Goal: Task Accomplishment & Management: Complete application form

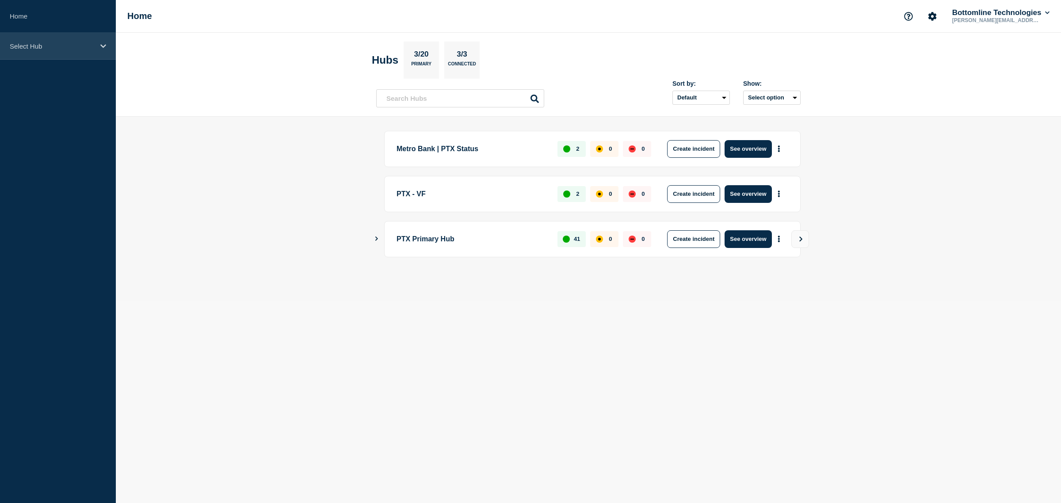
click at [91, 54] on div "Select Hub" at bounding box center [58, 46] width 116 height 27
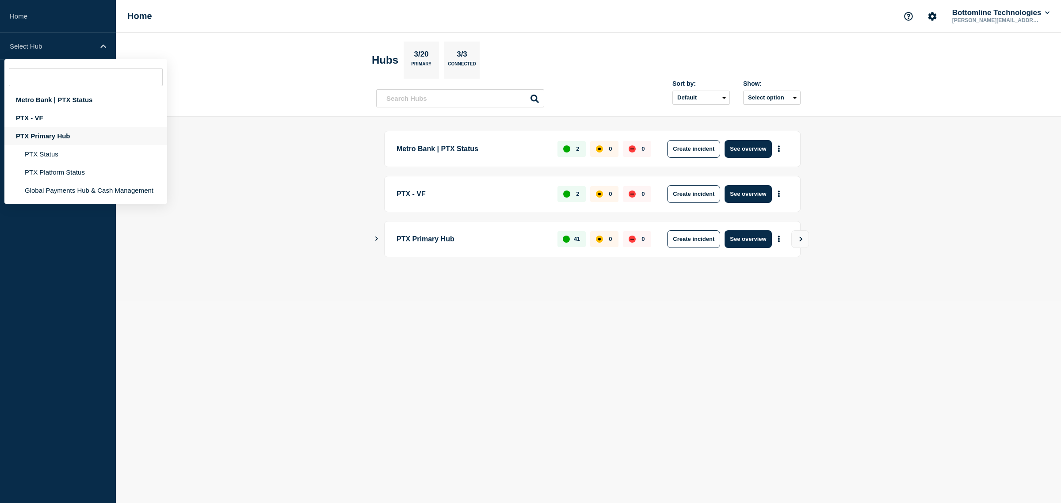
click at [60, 138] on div "PTX Primary Hub" at bounding box center [85, 136] width 163 height 18
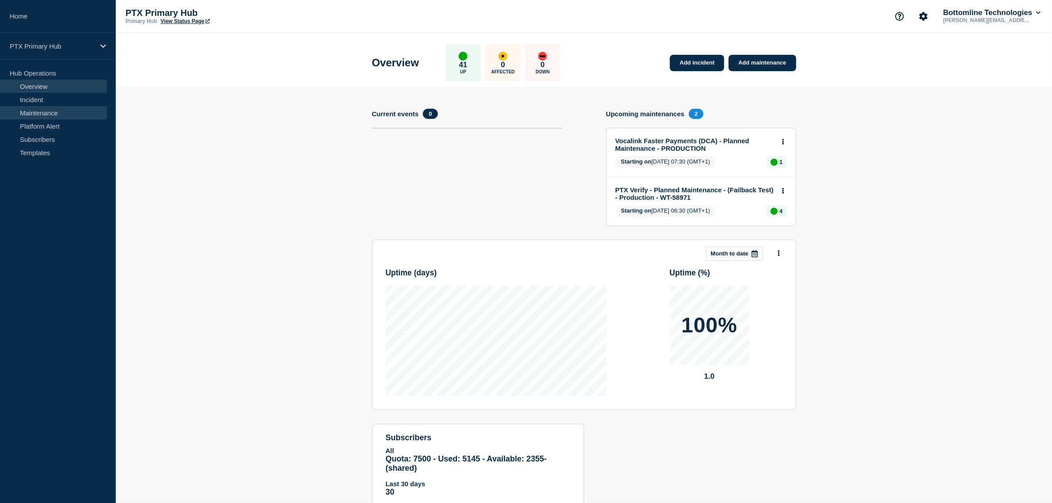
click at [49, 113] on link "Maintenance" at bounding box center [53, 112] width 107 height 13
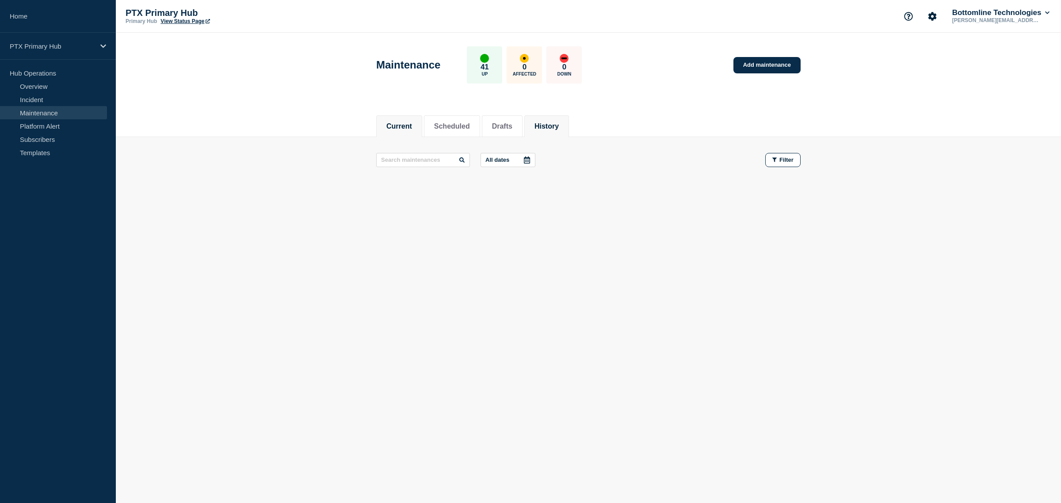
click at [559, 122] on button "History" at bounding box center [546, 126] width 24 height 8
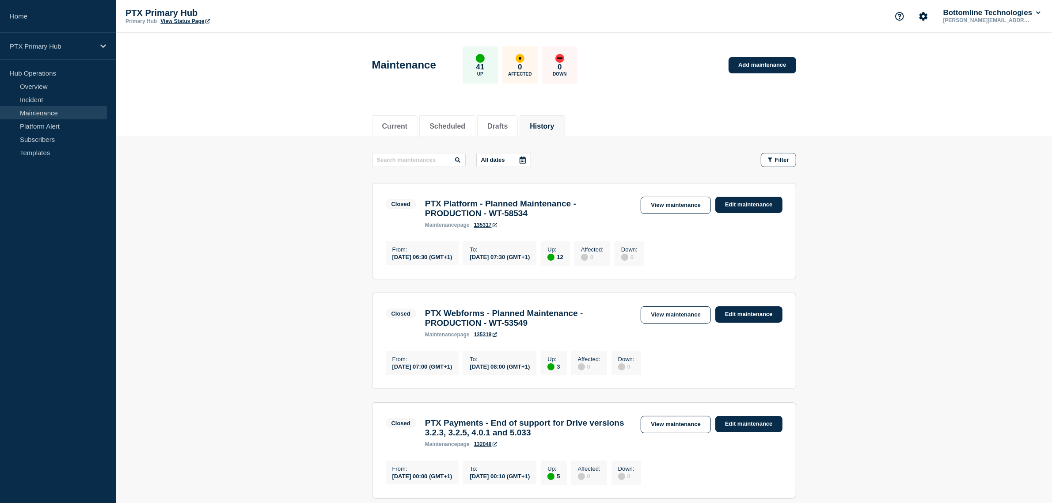
click at [411, 155] on input "text" at bounding box center [419, 160] width 94 height 14
click at [430, 156] on input "text" at bounding box center [419, 160] width 94 height 14
type input "BT3"
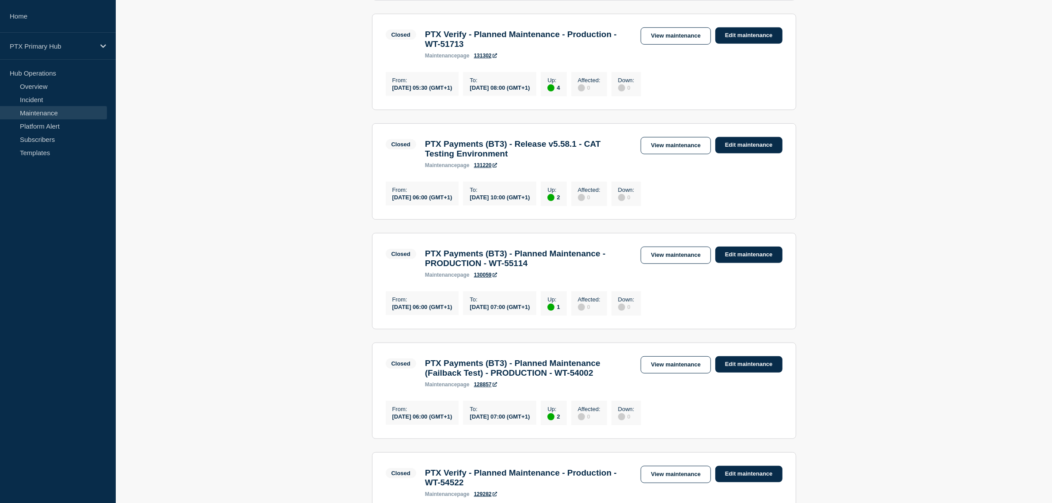
scroll to position [663, 0]
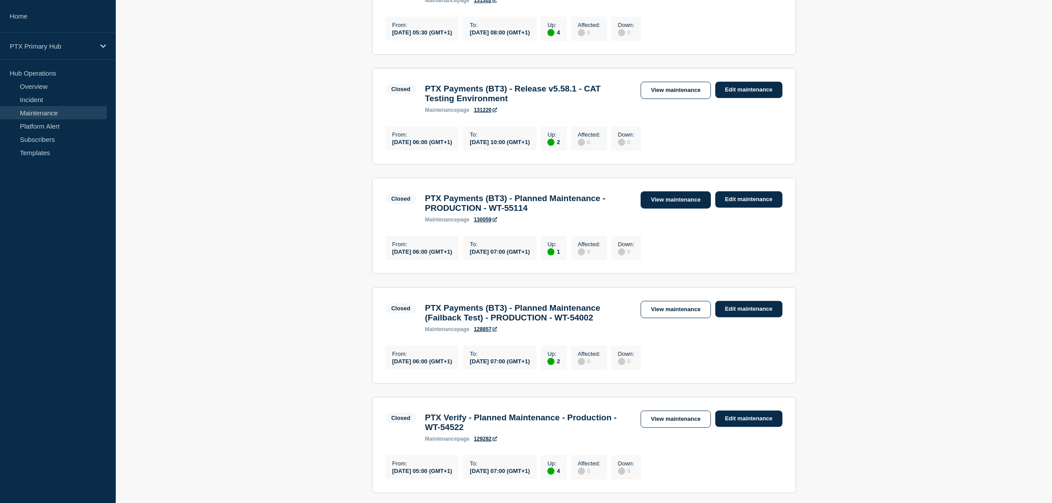
click at [647, 209] on link "View maintenance" at bounding box center [676, 199] width 70 height 17
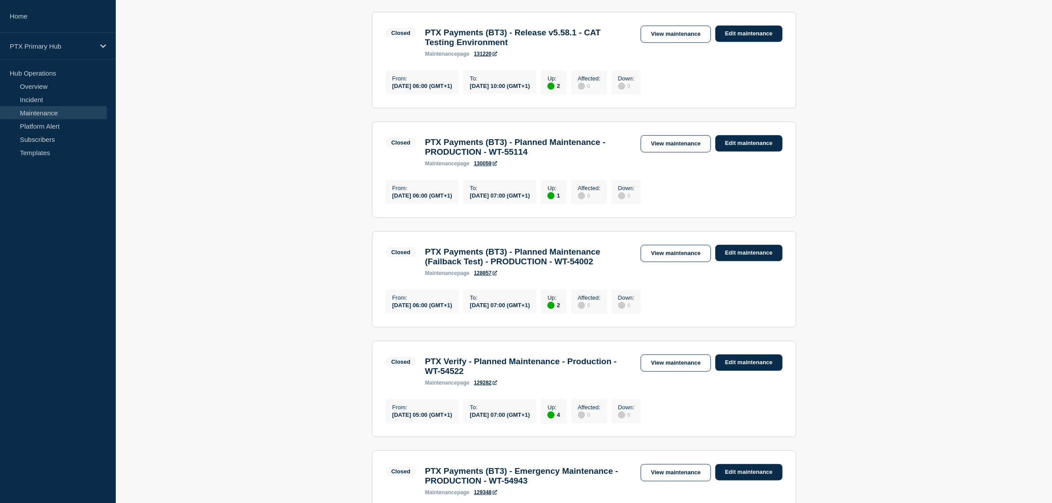
scroll to position [773, 0]
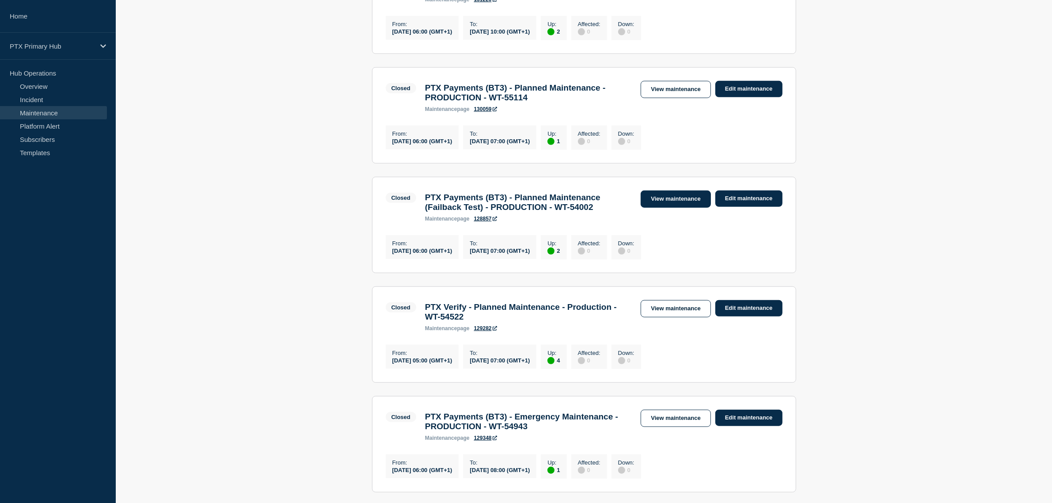
click at [689, 208] on link "View maintenance" at bounding box center [676, 198] width 70 height 17
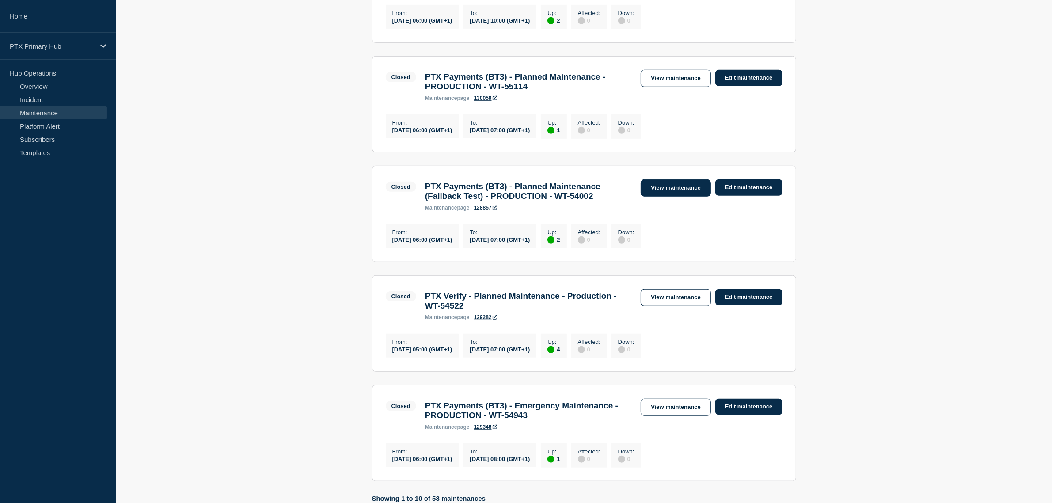
scroll to position [729, 0]
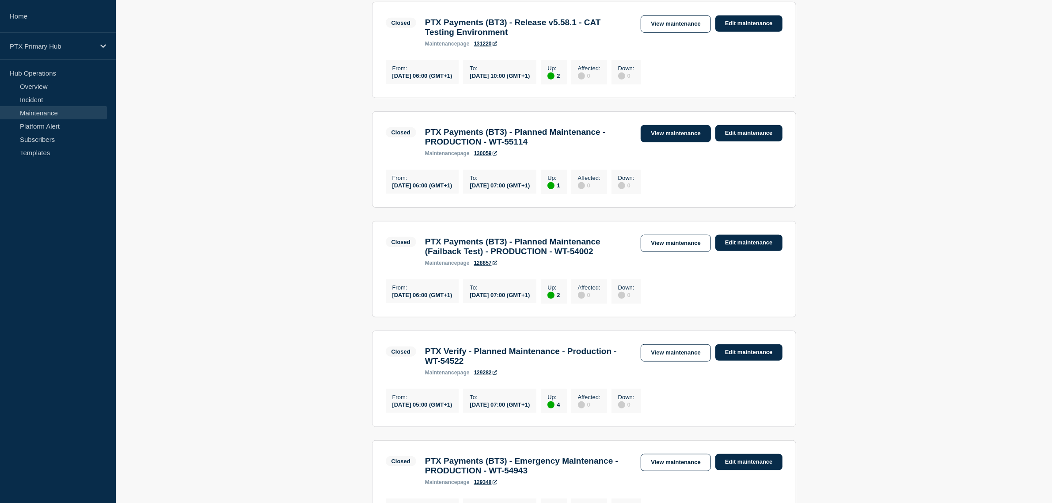
click at [656, 142] on link "View maintenance" at bounding box center [676, 133] width 70 height 17
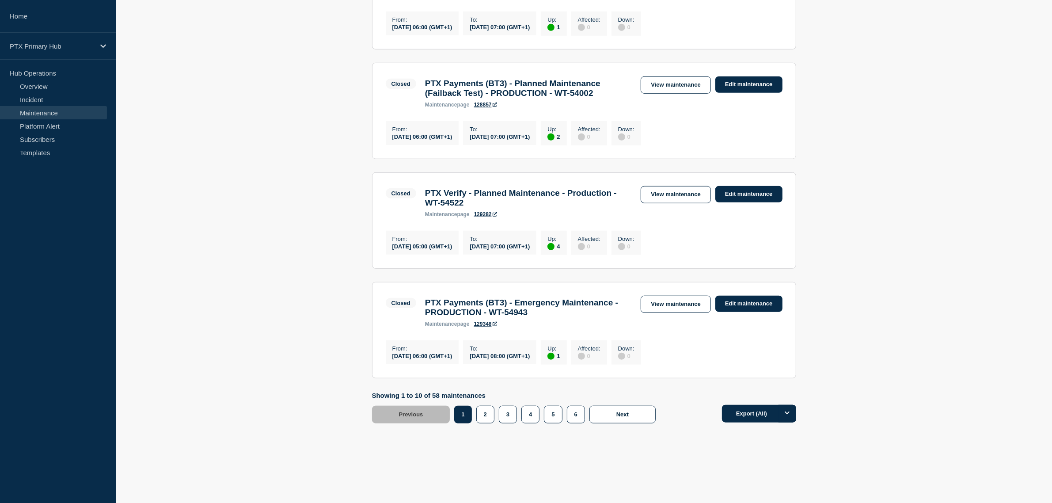
scroll to position [950, 0]
click at [496, 409] on div "2" at bounding box center [487, 415] width 23 height 18
click at [488, 412] on button "2" at bounding box center [485, 415] width 18 height 18
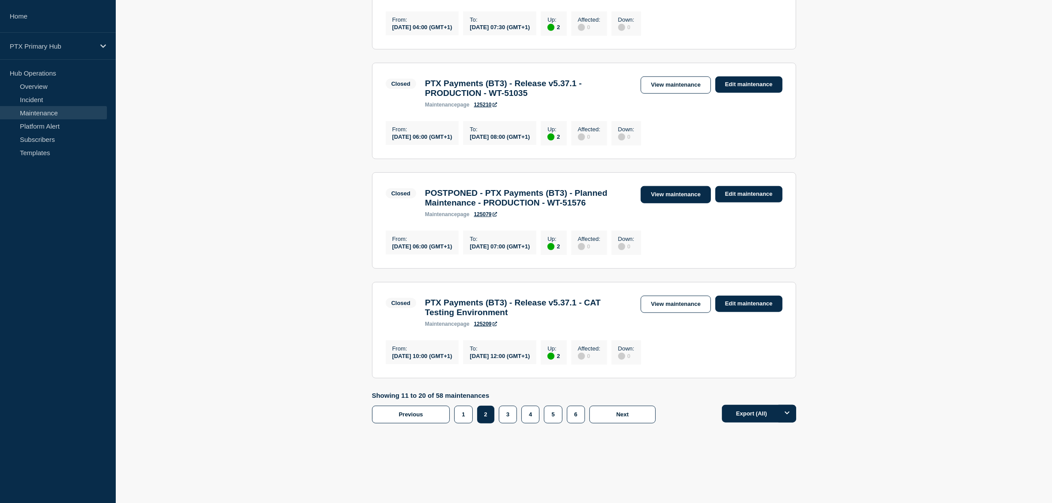
click at [672, 186] on link "View maintenance" at bounding box center [676, 194] width 70 height 17
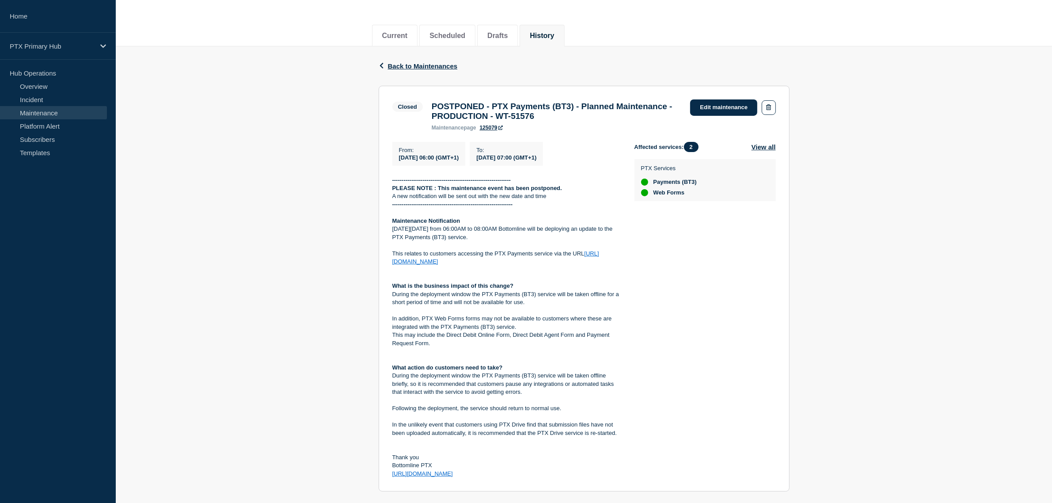
scroll to position [110, 0]
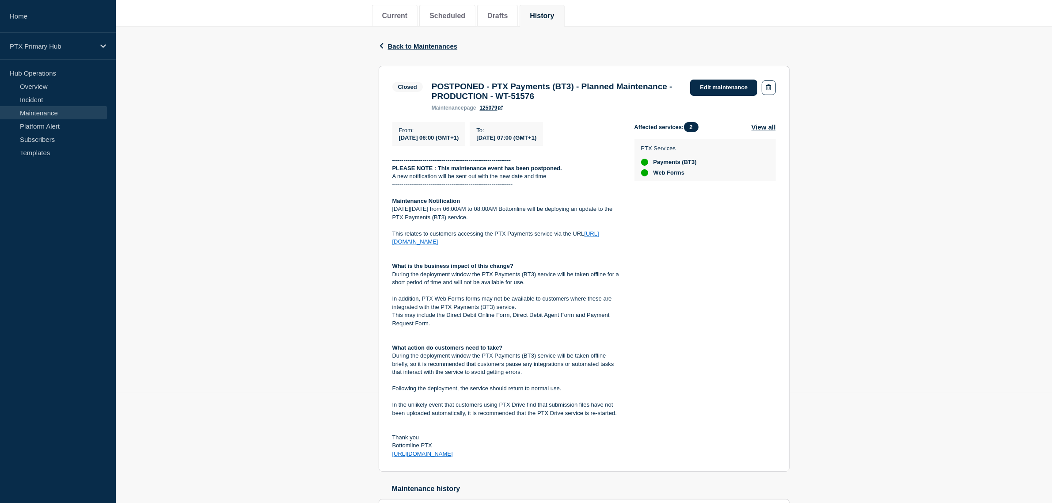
drag, startPoint x: 391, startPoint y: 206, endPoint x: 554, endPoint y: 461, distance: 302.5
click at [554, 461] on section "Closed POSTPONED - PTX Payments (BT3) - Planned Maintenance - PRODUCTION - WT-5…" at bounding box center [584, 269] width 411 height 406
copy div "Maintenance Notification On Thursday 3rd April from 06:00AM to 08:00AM Bottomli…"
drag, startPoint x: 622, startPoint y: 98, endPoint x: 499, endPoint y: 88, distance: 123.2
click at [499, 88] on h3 "POSTPONED - PTX Payments (BT3) - Planned Maintenance - PRODUCTION - WT-51576" at bounding box center [557, 91] width 250 height 19
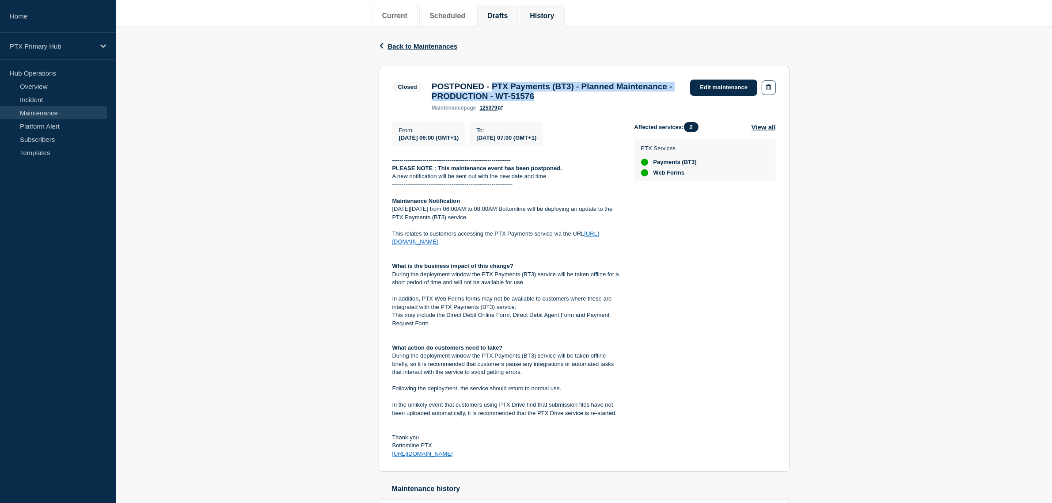
copy h3 "PTX Payments (BT3) - Planned Maintenance - PRODUCTION - WT-51576"
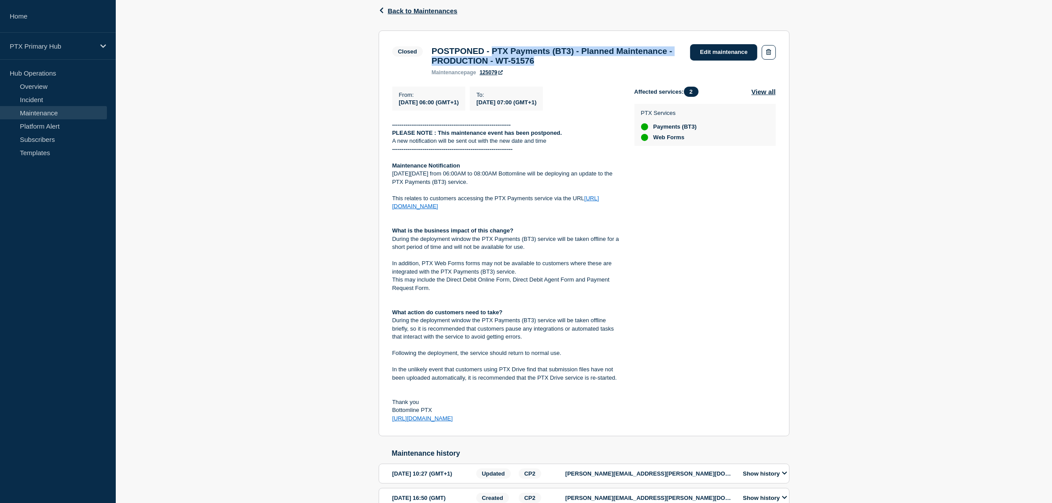
scroll to position [38, 0]
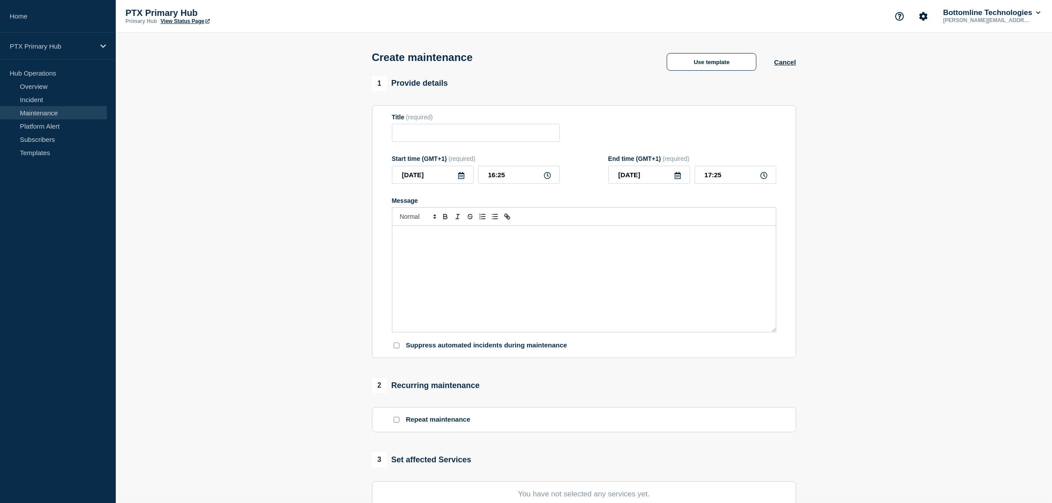
click at [524, 267] on div "Message" at bounding box center [584, 279] width 384 height 106
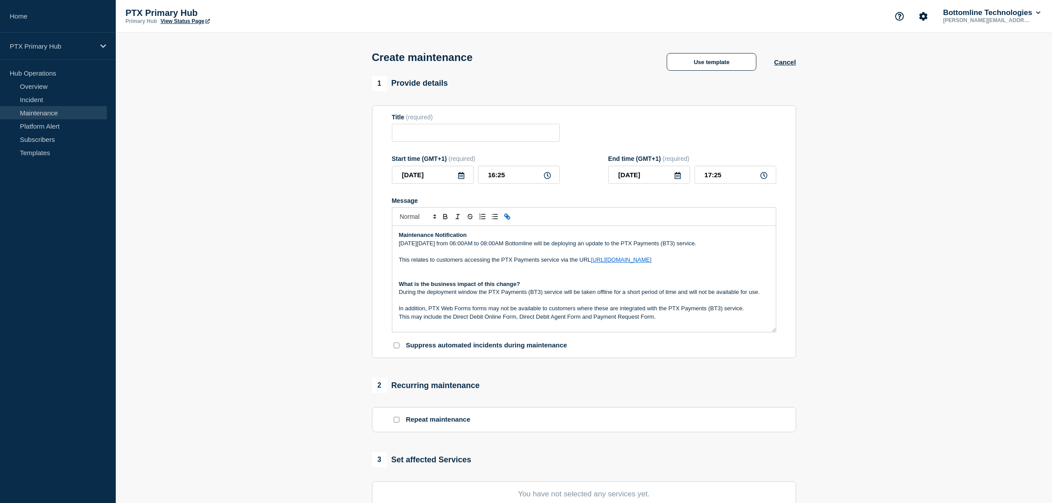
click at [397, 235] on div "Maintenance Notification On Thursday 3rd April from 06:00AM to 08:00AM Bottomli…" at bounding box center [584, 279] width 384 height 106
click at [433, 133] on input "Title" at bounding box center [476, 133] width 168 height 18
paste input "PTX Payments (BT3) - Planned Maintenance - PRODUCTION - WT-51576"
drag, startPoint x: 390, startPoint y: 141, endPoint x: 351, endPoint y: 138, distance: 38.6
click at [343, 137] on section "1 Provide details Title (required) PTX Payments (BT3) - Planned Maintenance - P…" at bounding box center [584, 382] width 937 height 613
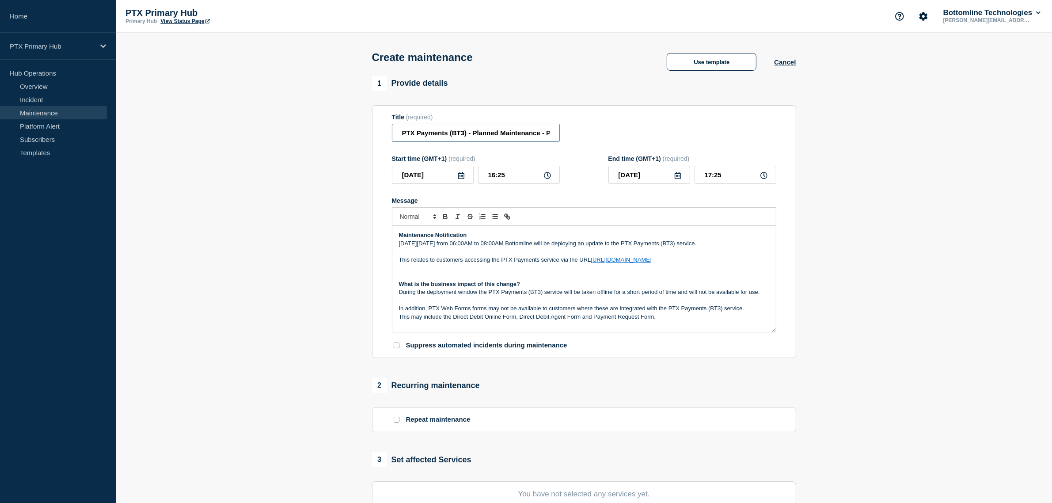
drag, startPoint x: 406, startPoint y: 140, endPoint x: 401, endPoint y: 136, distance: 6.0
click at [404, 139] on input "PTX Payments (BT3) - Planned Maintenance - PRODUCTION - WT-51576" at bounding box center [476, 133] width 168 height 18
click at [401, 136] on input "PTX Payments (BT3) - Planned Maintenance - PRODUCTION - WT-51576" at bounding box center [476, 133] width 168 height 18
drag, startPoint x: 510, startPoint y: 125, endPoint x: 677, endPoint y: 146, distance: 167.9
click at [677, 146] on form "Title (required) PTX Payments (BT3) - Planned Maintenance - PRODUCTION - WT-515…" at bounding box center [584, 232] width 385 height 236
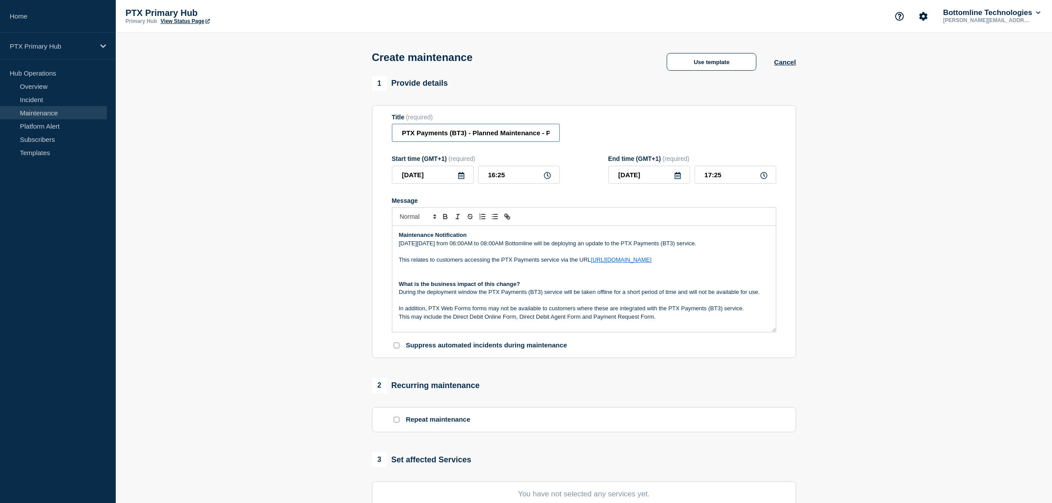
click at [510, 141] on input "PTX Payments (BT3) - Planned Maintenance - PRODUCTION - WT-51576" at bounding box center [476, 133] width 168 height 18
drag, startPoint x: 511, startPoint y: 137, endPoint x: 696, endPoint y: 124, distance: 185.7
click at [696, 124] on div "Title (required) PTX Payments (BT3) - Planned Maintenance - PRODUCTION - WT-515…" at bounding box center [584, 128] width 385 height 29
click at [572, 133] on div "Title (required) PTX Payments (BT3) - Planned Maintenance - PRODUCTION - WT-515…" at bounding box center [584, 128] width 385 height 29
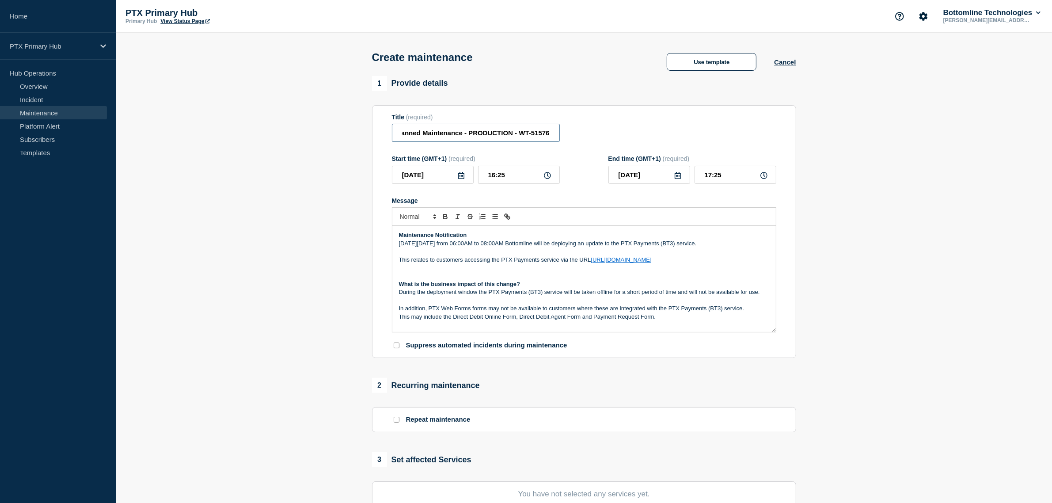
click at [600, 131] on div "Title (required) PTX Payments (BT3) - Planned Maintenance - PRODUCTION - WT-515…" at bounding box center [584, 128] width 385 height 29
click at [548, 136] on input "PTX Payments (BT3) - Planned Maintenance - PRODUCTION - WT-51576" at bounding box center [476, 133] width 168 height 18
drag, startPoint x: 521, startPoint y: 136, endPoint x: 600, endPoint y: 134, distance: 79.6
click at [600, 134] on div "Title (required) PTX Payments (BT3) - Planned Maintenance - PRODUCTION - WT-515…" at bounding box center [584, 128] width 385 height 29
paste input "9614"
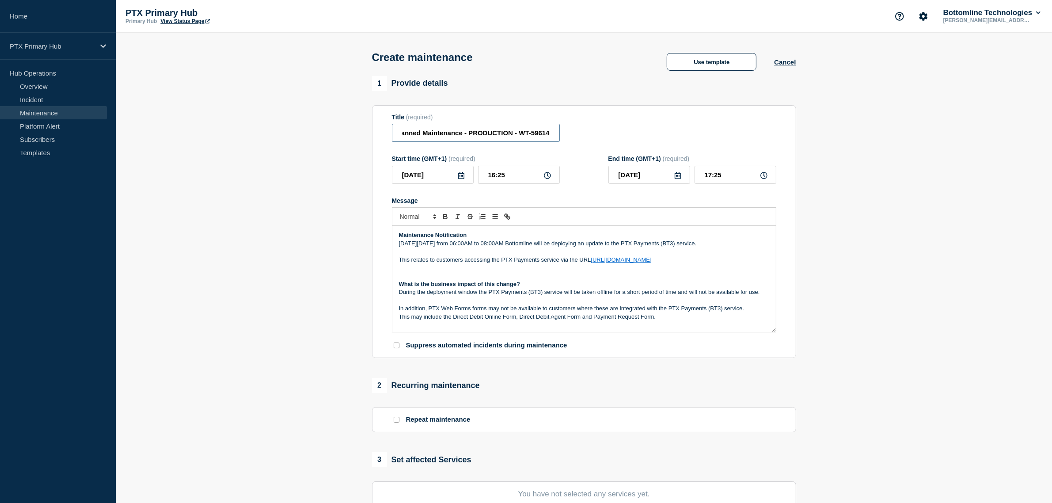
type input "PTX Payments (BT3) - Planned Maintenance - PRODUCTION - WT-59614"
click at [552, 175] on input "16:25" at bounding box center [519, 175] width 82 height 18
click at [544, 177] on icon at bounding box center [547, 175] width 7 height 7
click at [551, 171] on input "16:25" at bounding box center [519, 175] width 82 height 18
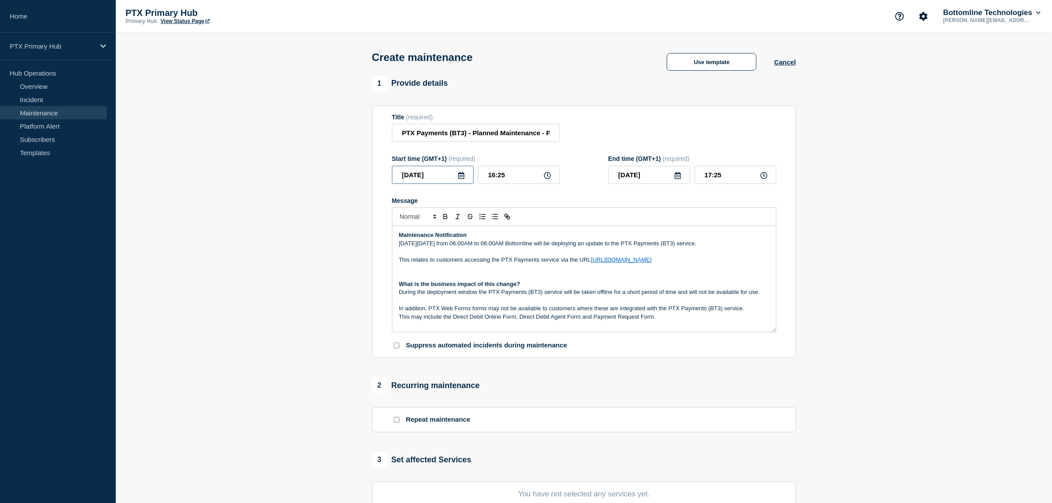
click at [454, 178] on input "2025-09-24" at bounding box center [433, 175] width 82 height 18
click at [428, 284] on div "30" at bounding box center [432, 286] width 12 height 12
type input "2025-09-30"
drag, startPoint x: 432, startPoint y: 246, endPoint x: 411, endPoint y: 242, distance: 20.7
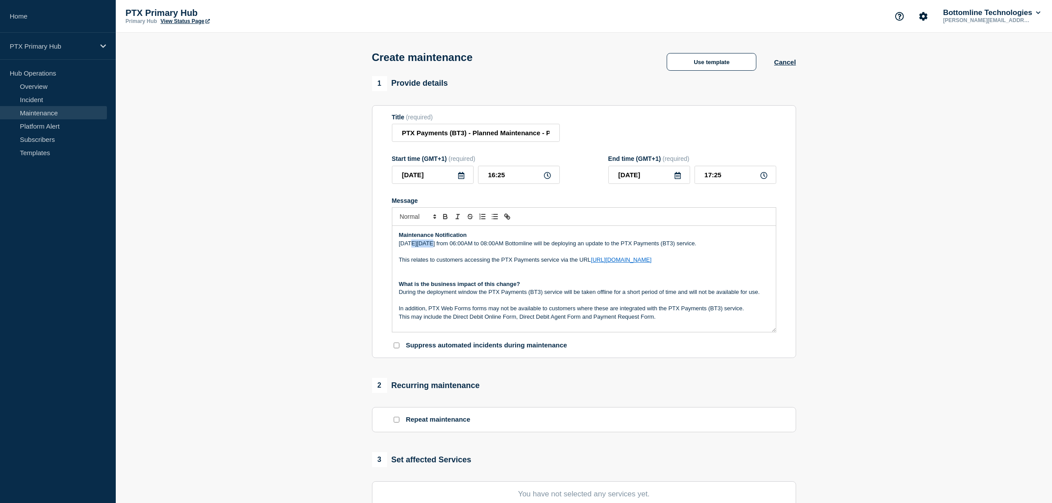
click at [411, 242] on p "On Thursday 3rd April from 06:00AM to 08:00AM Bottomline will be deploying an u…" at bounding box center [584, 244] width 370 height 8
click at [434, 244] on p "On Tuesday 3rd April from 06:00AM to 08:00AM Bottomline will be deploying an up…" at bounding box center [584, 244] width 370 height 8
click at [533, 283] on p "What is the business impact of this change?" at bounding box center [584, 284] width 370 height 8
click at [461, 175] on icon at bounding box center [461, 175] width 6 height 7
click at [461, 175] on icon at bounding box center [461, 175] width 7 height 7
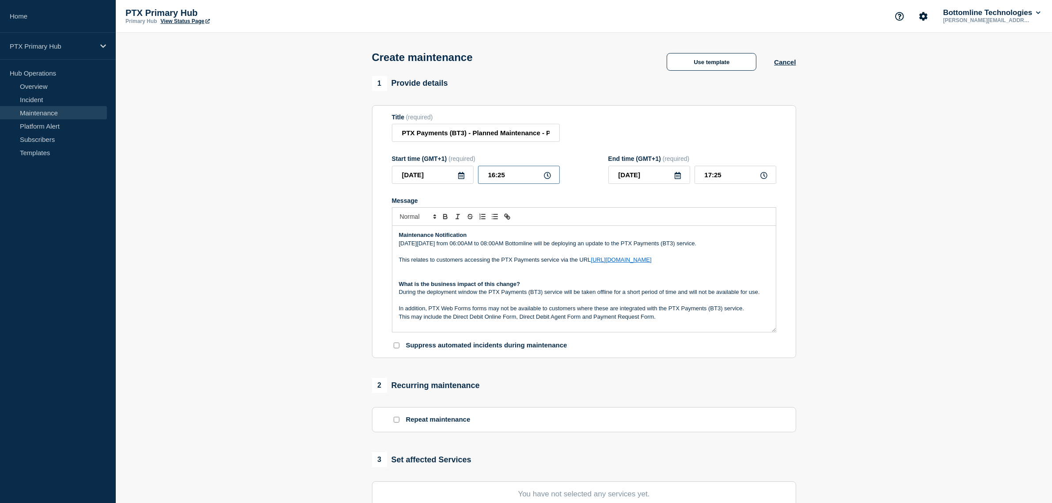
drag, startPoint x: 530, startPoint y: 182, endPoint x: 391, endPoint y: 162, distance: 140.7
click at [391, 162] on section "Title (required) PTX Payments (BT3) - Planned Maintenance - PRODUCTION - WT-596…" at bounding box center [584, 231] width 424 height 253
type input "06:00"
drag, startPoint x: 732, startPoint y: 175, endPoint x: 556, endPoint y: 144, distance: 179.0
click at [562, 147] on form "Title (required) PTX Payments (BT3) - Planned Maintenance - PRODUCTION - WT-596…" at bounding box center [584, 232] width 385 height 236
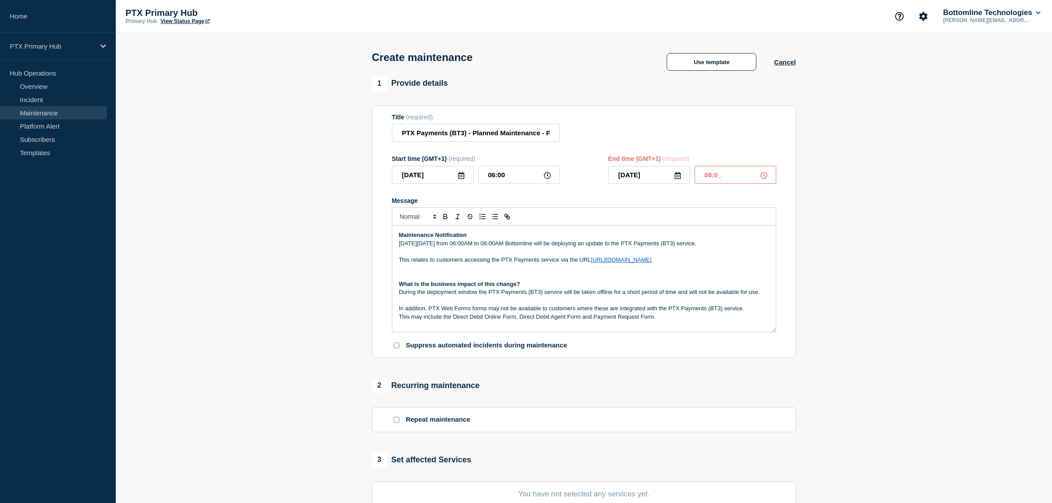
type input "08:00"
click at [694, 296] on p "During the deployment window the PTX Payments (BT3) service will be taken offli…" at bounding box center [584, 292] width 370 height 8
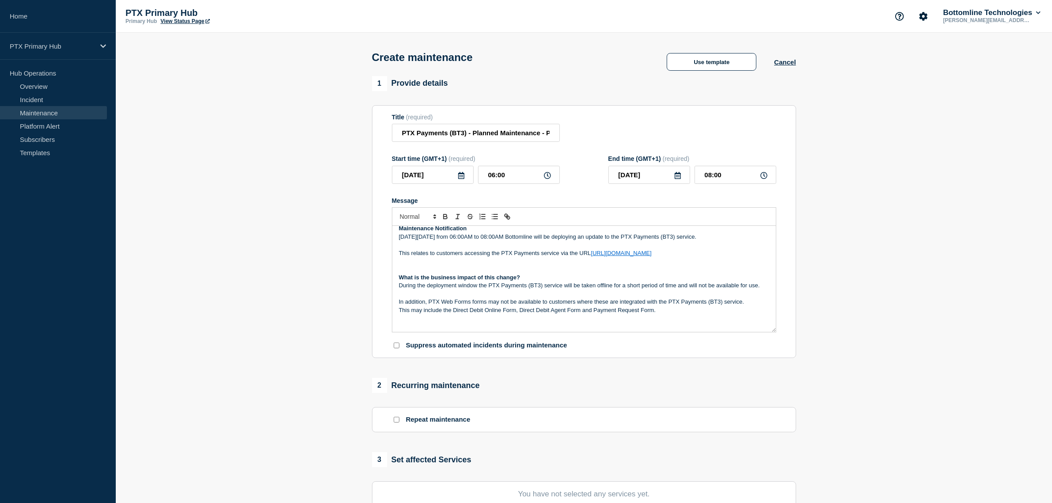
scroll to position [62, 0]
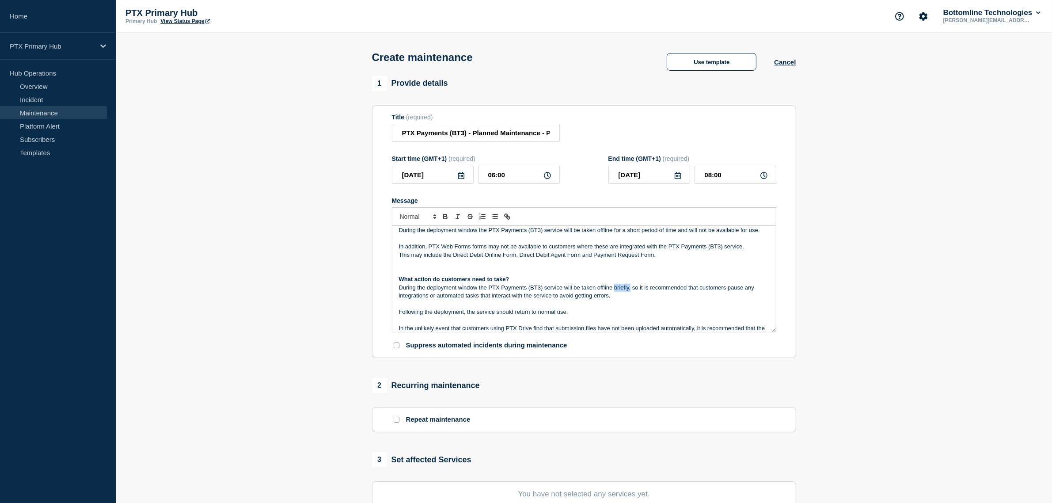
drag, startPoint x: 631, startPoint y: 289, endPoint x: 615, endPoint y: 288, distance: 15.9
click at [615, 288] on p "During the deployment window the PTX Payments (BT3) service will be taken offli…" at bounding box center [584, 292] width 370 height 16
click at [672, 311] on p "Following the deployment, the service should return to normal use." at bounding box center [584, 312] width 370 height 8
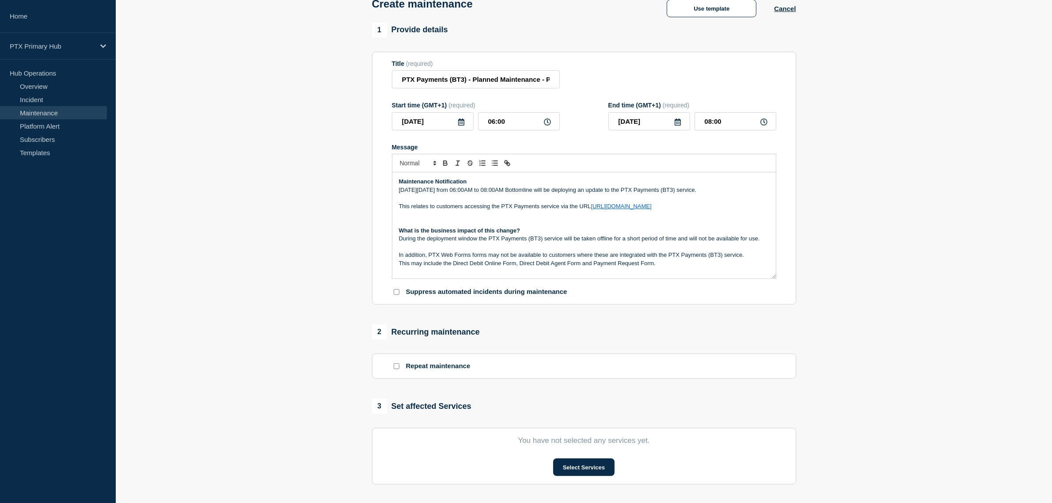
scroll to position [110, 0]
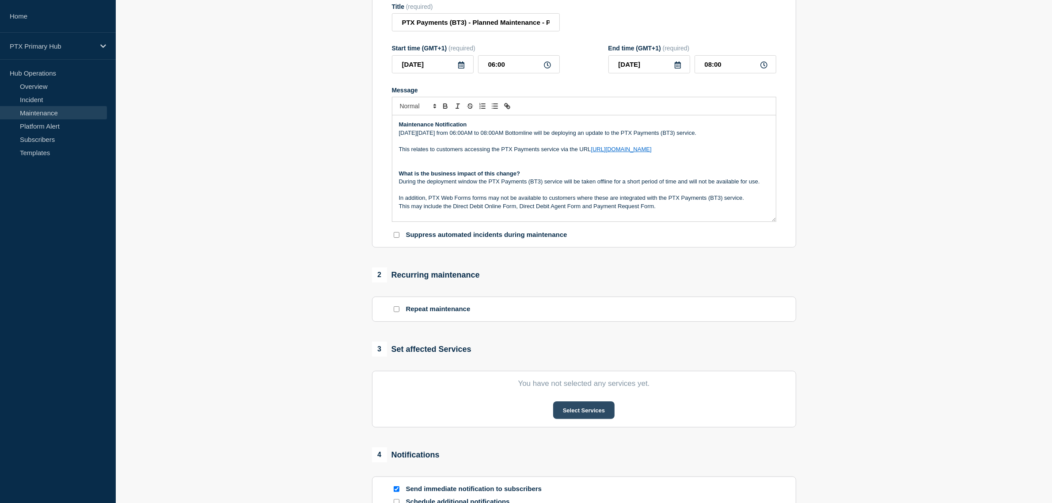
click at [578, 415] on button "Select Services" at bounding box center [583, 410] width 61 height 18
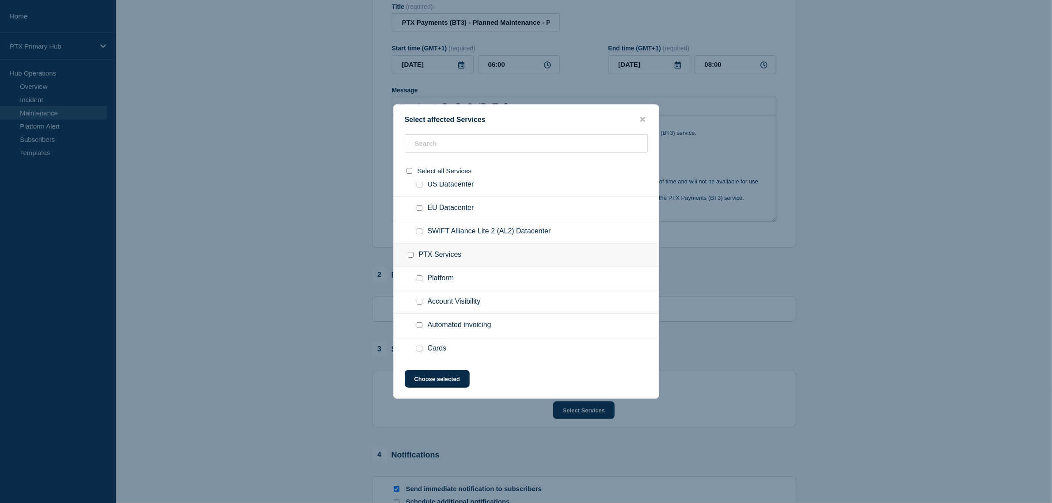
scroll to position [331, 0]
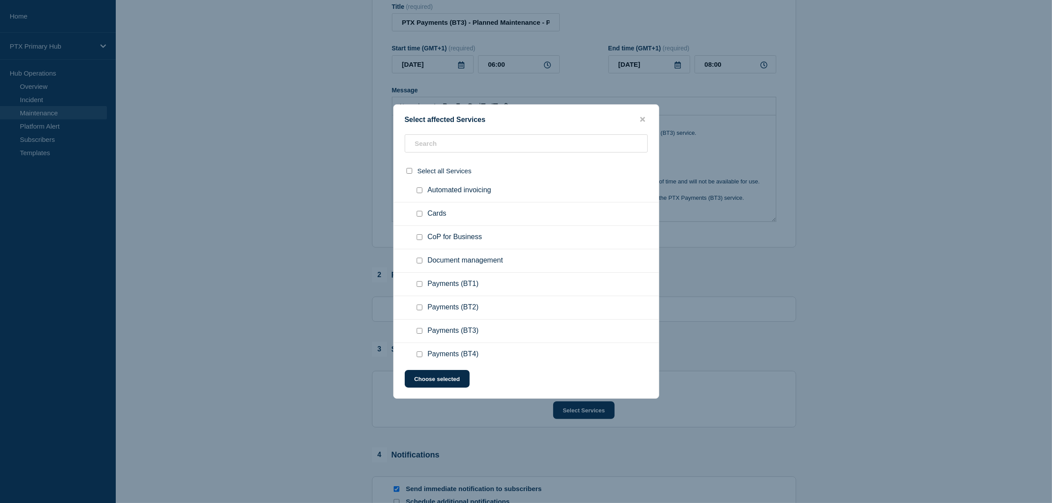
click at [420, 330] on input "Payments (BT3) checkbox" at bounding box center [420, 331] width 6 height 6
checkbox input "true"
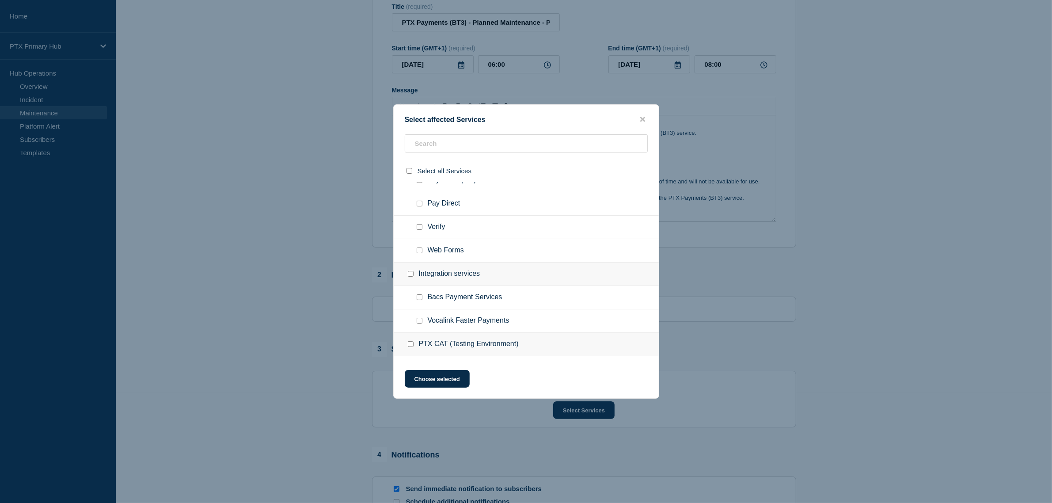
click at [420, 253] on input "Web Forms checkbox" at bounding box center [420, 250] width 6 height 6
checkbox input "true"
click at [436, 376] on button "Choose selected" at bounding box center [437, 379] width 65 height 18
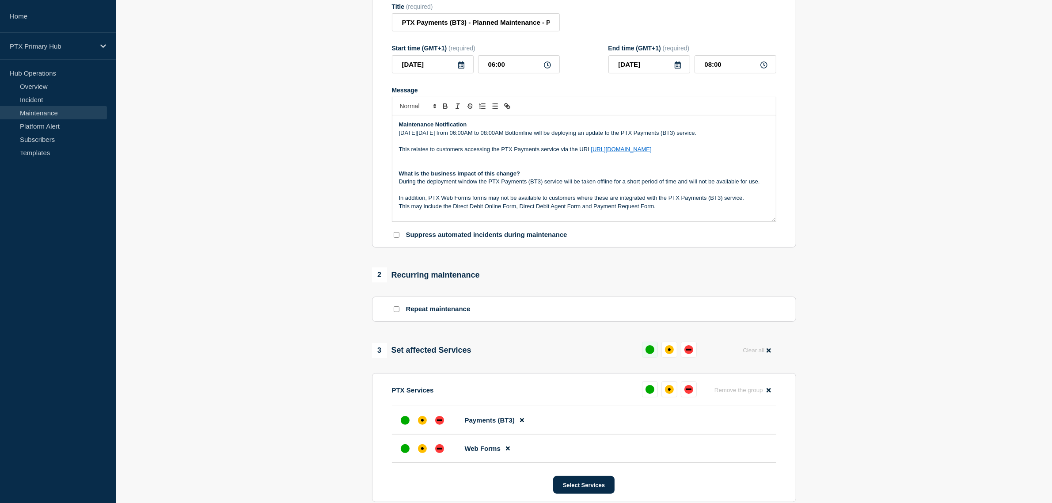
click at [647, 354] on div "up" at bounding box center [650, 349] width 9 height 9
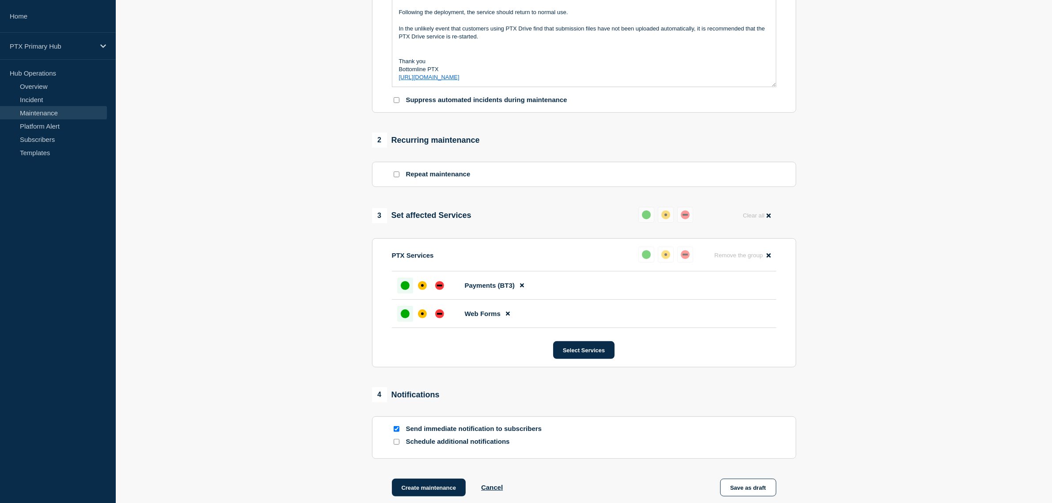
scroll to position [344, 0]
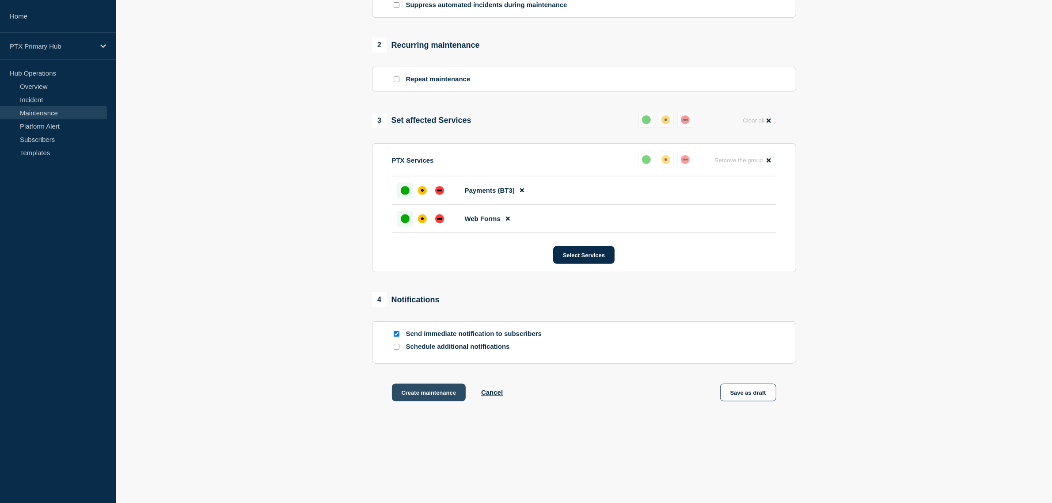
click at [395, 387] on button "Create maintenance" at bounding box center [429, 393] width 74 height 18
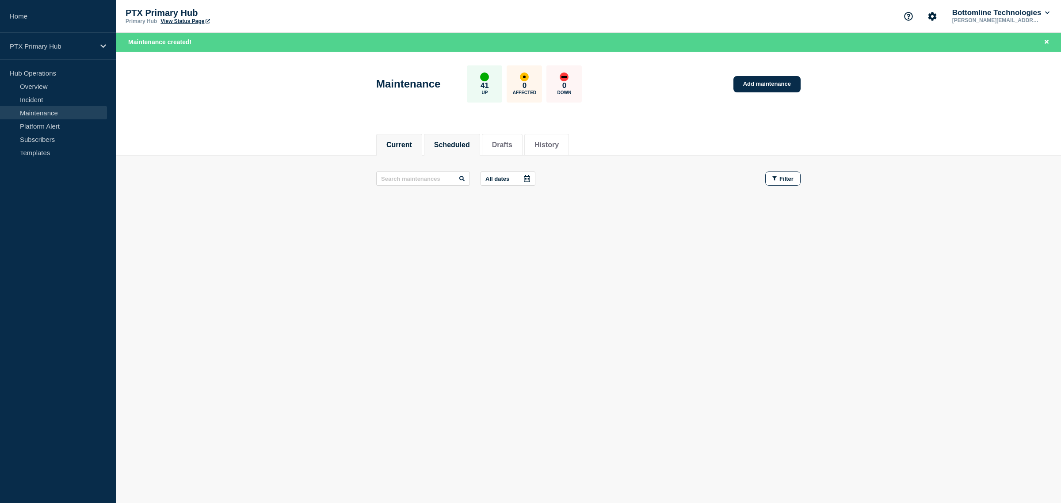
click at [434, 145] on li "Scheduled" at bounding box center [452, 145] width 56 height 22
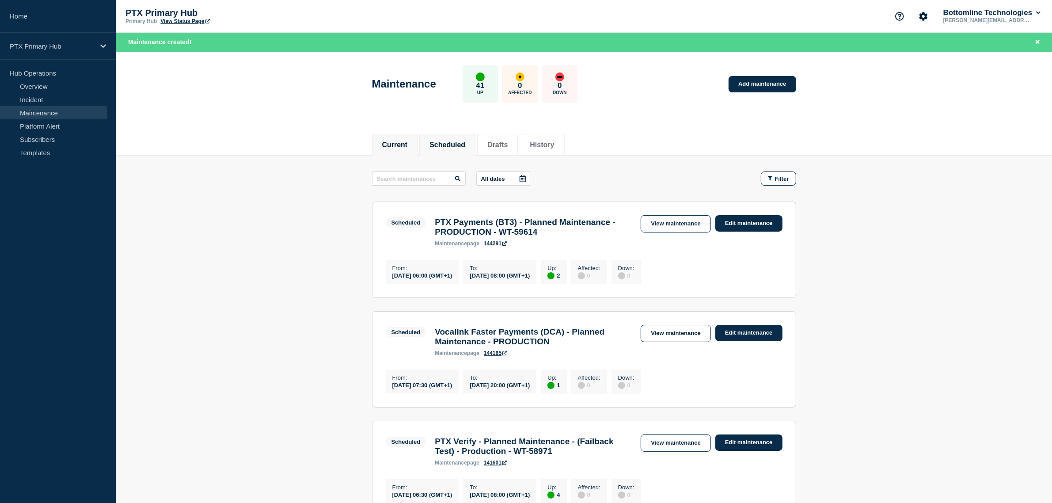
click at [400, 143] on button "Current" at bounding box center [395, 145] width 26 height 8
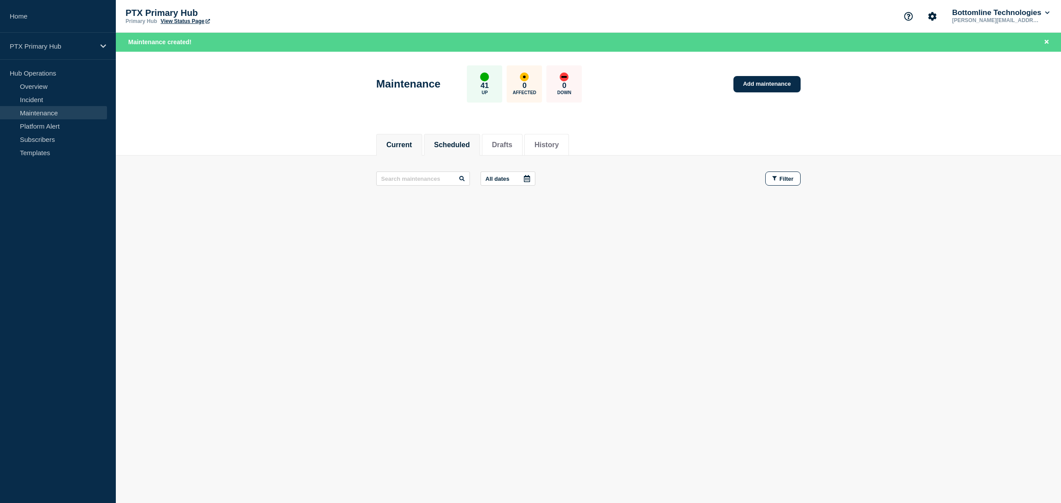
click at [452, 141] on button "Scheduled" at bounding box center [452, 145] width 36 height 8
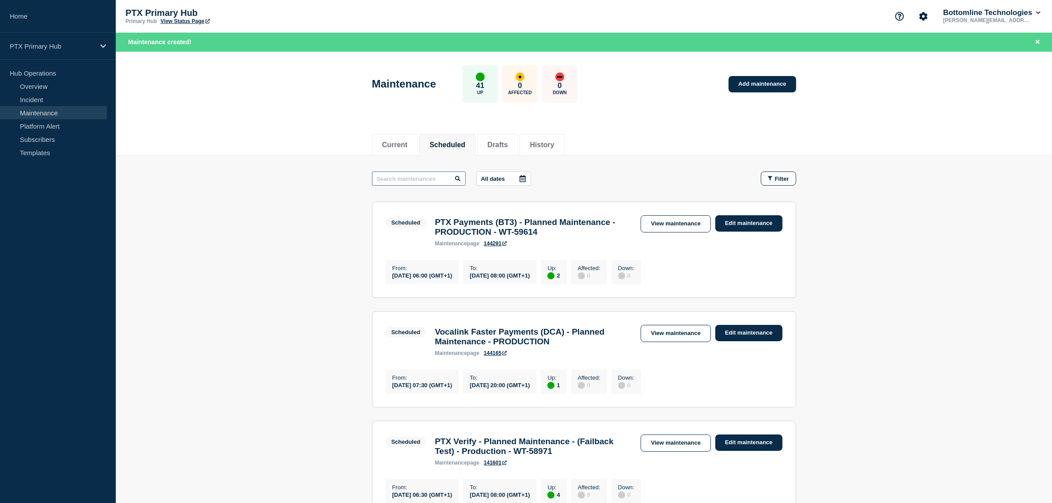
click at [421, 179] on input "text" at bounding box center [419, 178] width 94 height 14
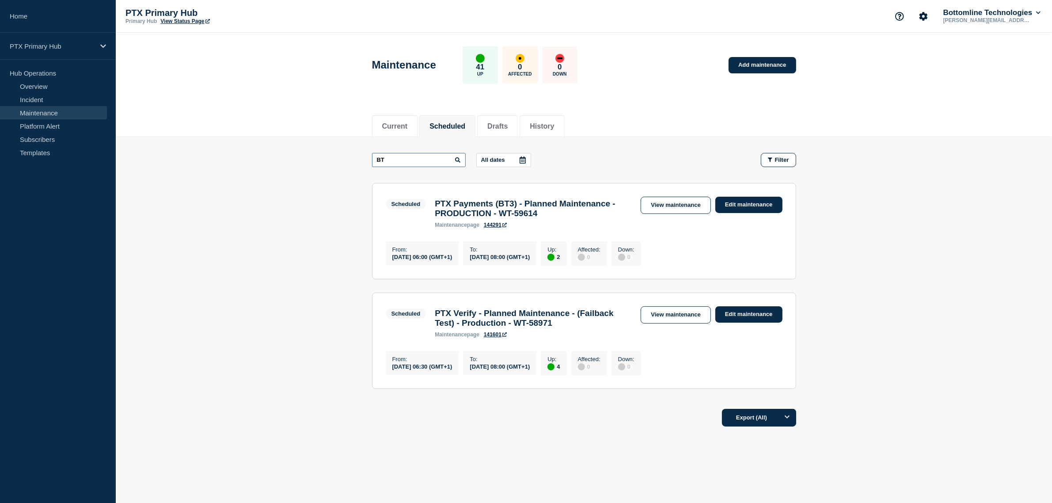
click at [413, 155] on input "BT" at bounding box center [419, 160] width 94 height 14
type input "BT4"
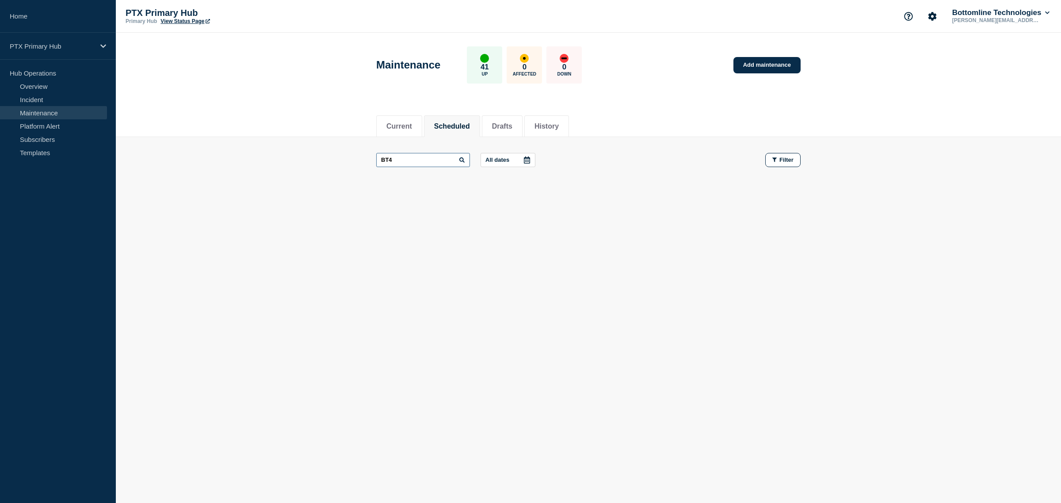
click at [415, 160] on input "BT4" at bounding box center [423, 160] width 94 height 14
click at [546, 137] on main "BT4 All dates Filter" at bounding box center [588, 160] width 945 height 46
click at [556, 128] on button "History" at bounding box center [546, 126] width 24 height 8
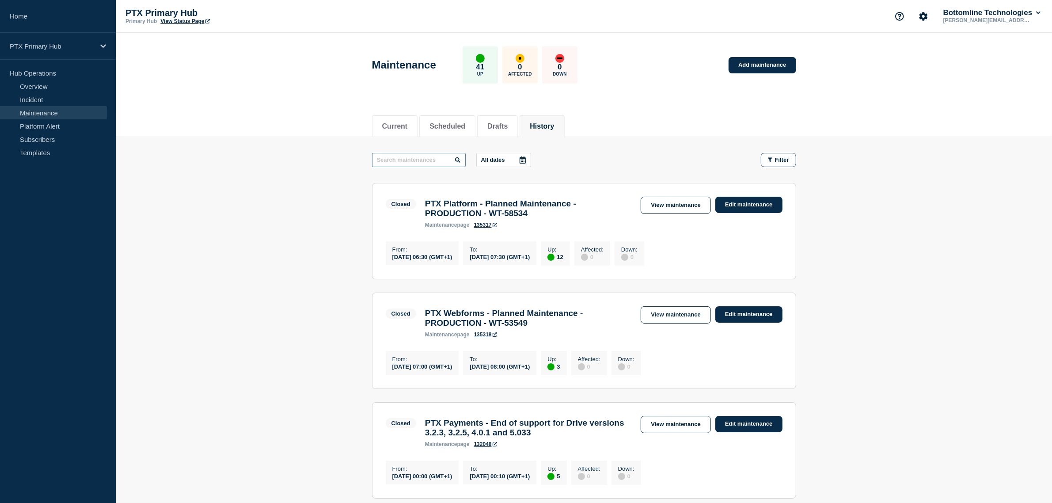
click at [422, 160] on input "text" at bounding box center [419, 160] width 94 height 14
type input "BT4"
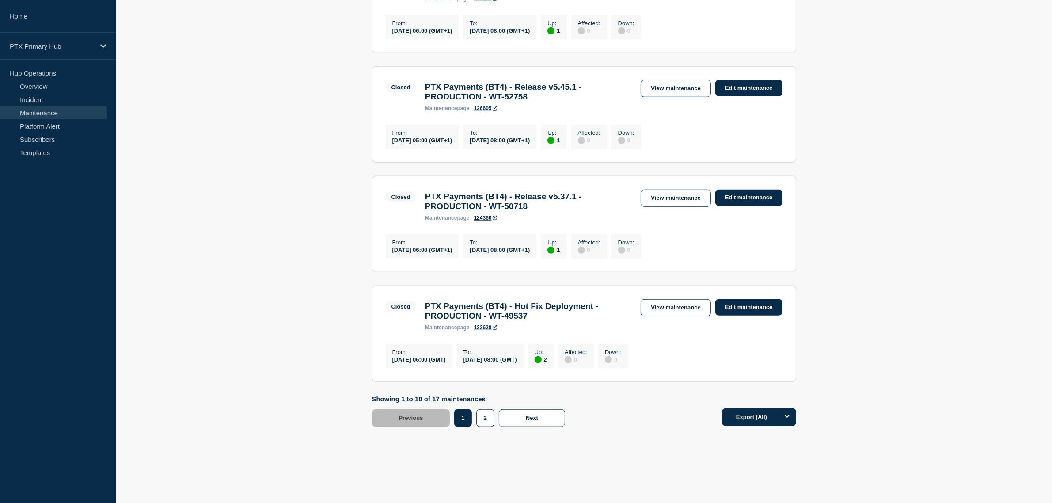
scroll to position [938, 0]
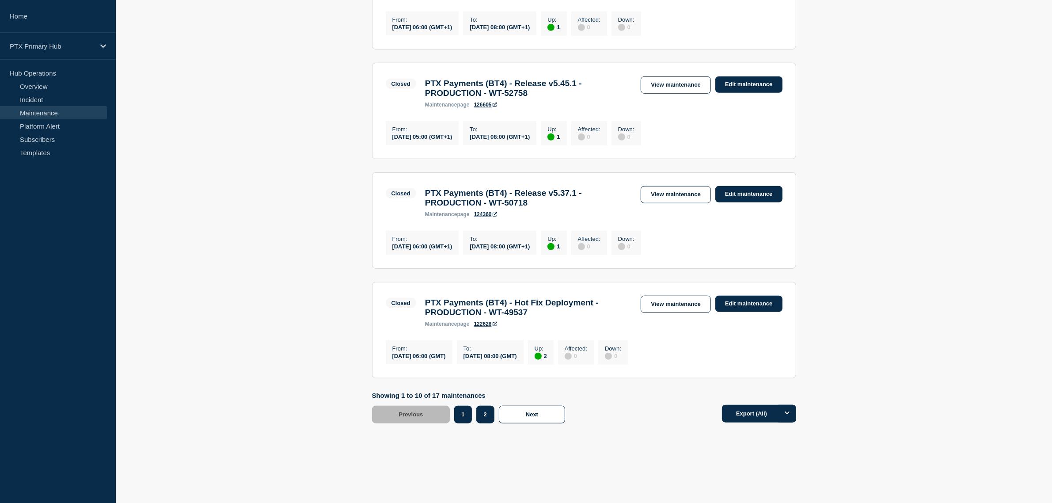
click at [484, 415] on button "2" at bounding box center [485, 415] width 18 height 18
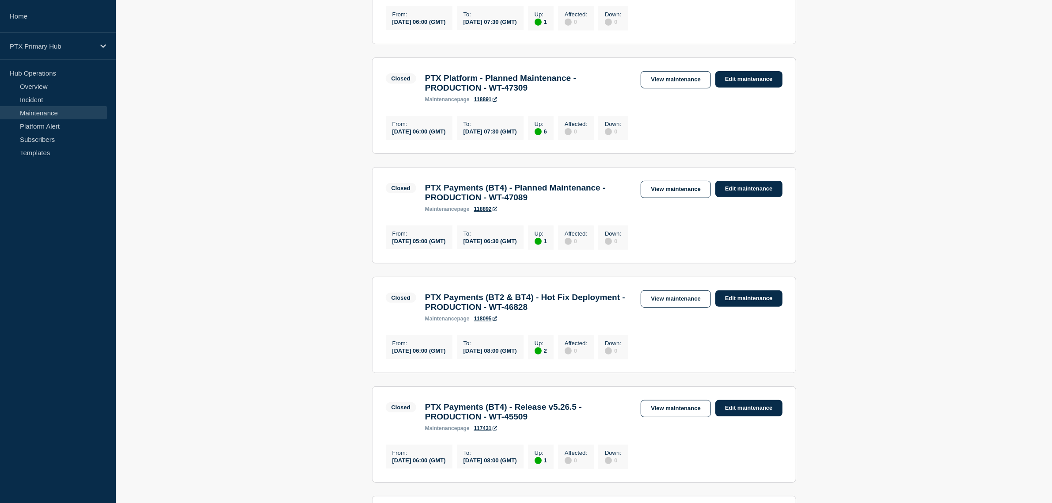
scroll to position [317, 0]
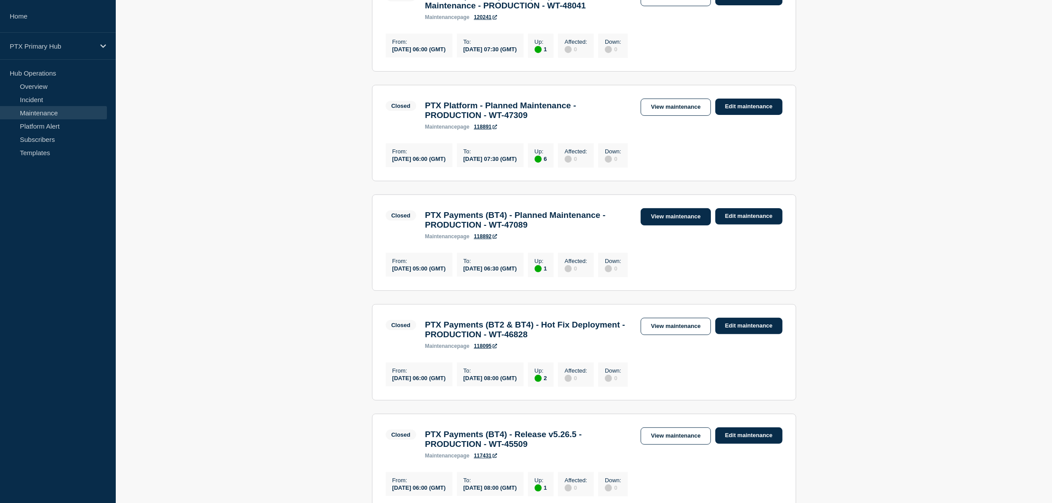
click at [689, 225] on link "View maintenance" at bounding box center [676, 216] width 70 height 17
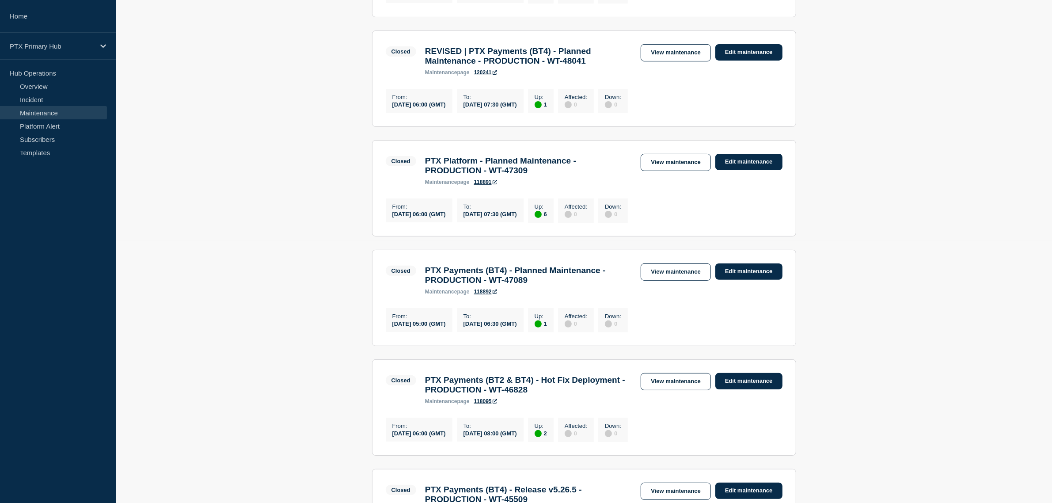
scroll to position [207, 0]
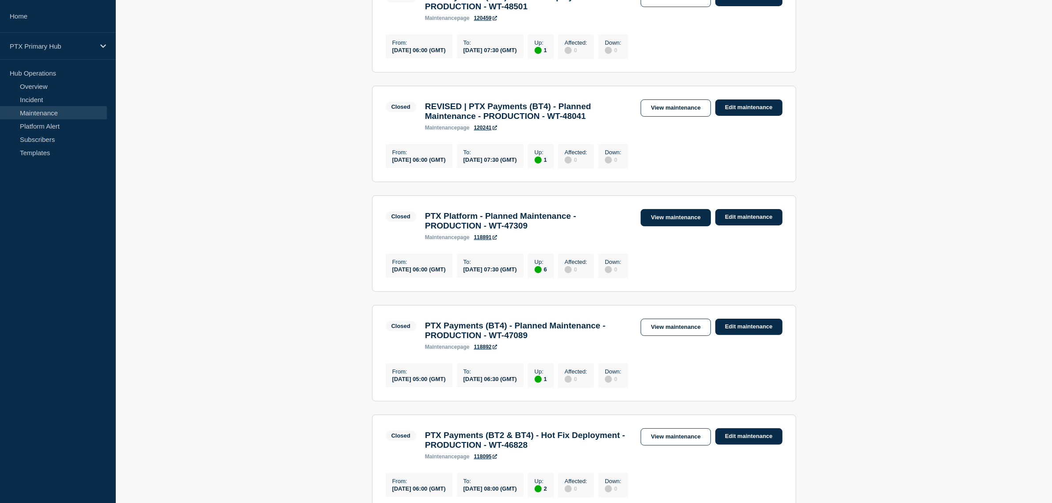
click at [693, 223] on link "View maintenance" at bounding box center [676, 217] width 70 height 17
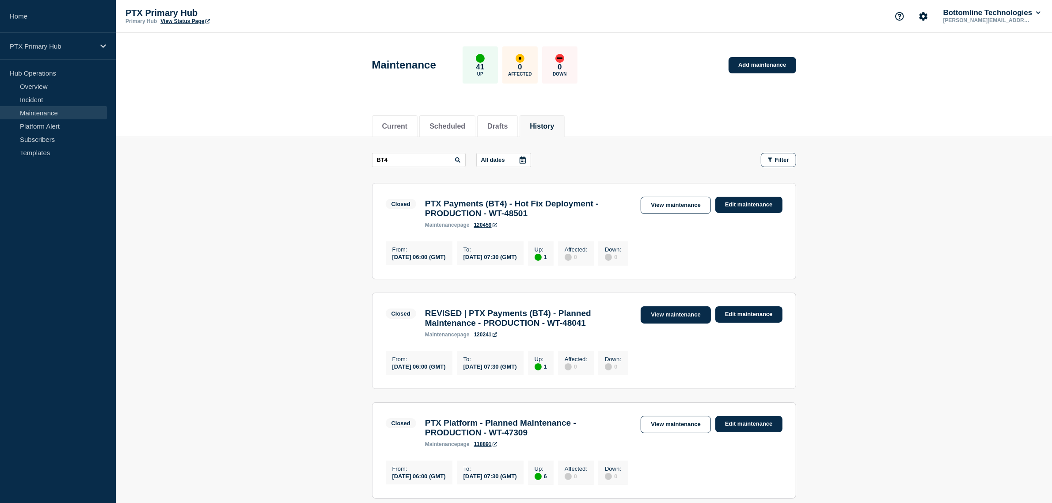
click at [664, 317] on link "View maintenance" at bounding box center [676, 314] width 70 height 17
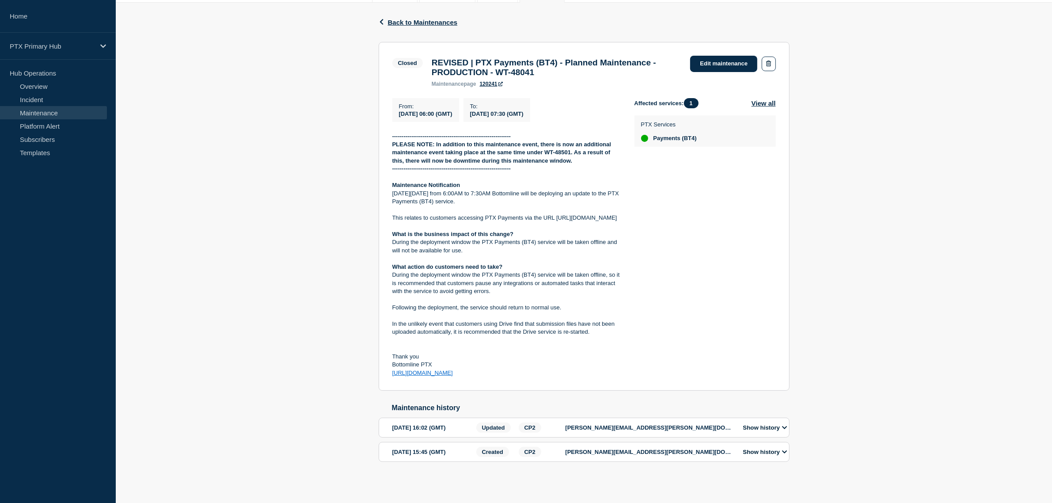
scroll to position [141, 0]
drag, startPoint x: 393, startPoint y: 324, endPoint x: 548, endPoint y: 374, distance: 163.2
click at [548, 374] on div "-------------------------------------------------------------- PLEASE NOTE: In …" at bounding box center [506, 255] width 228 height 245
copy div "Maintenance Notification On Tuesday 14th January from 6:00AM to 7:30AM Bottomli…"
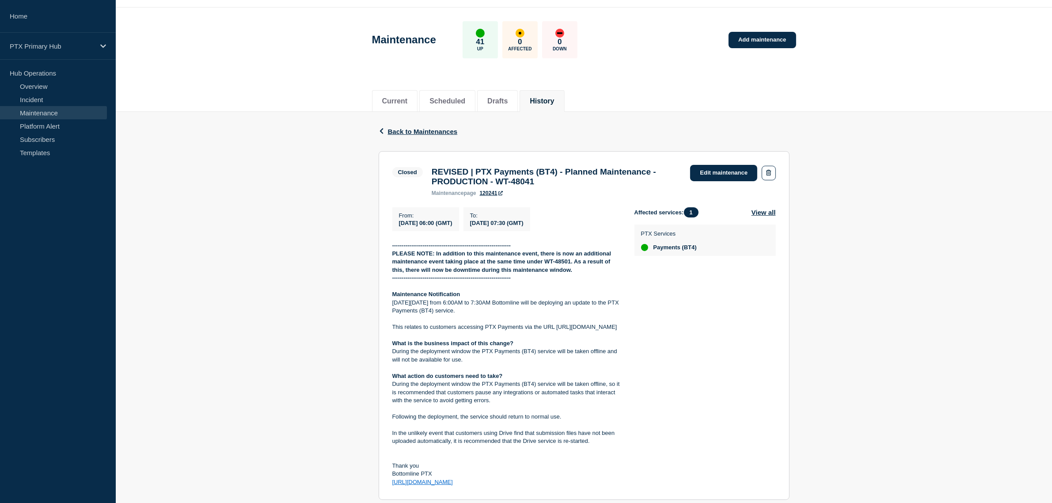
scroll to position [0, 0]
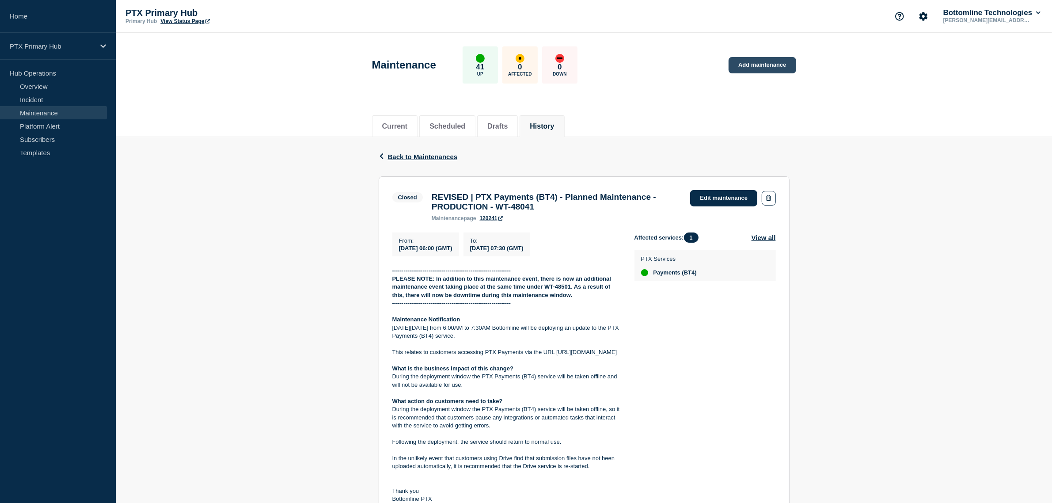
click at [762, 60] on link "Add maintenance" at bounding box center [762, 65] width 67 height 16
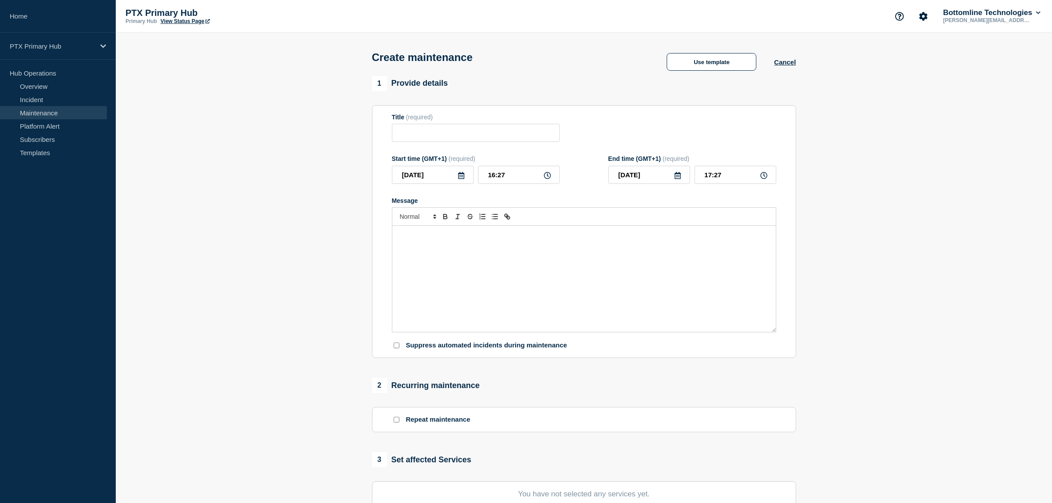
click at [567, 275] on div "Message" at bounding box center [584, 279] width 384 height 106
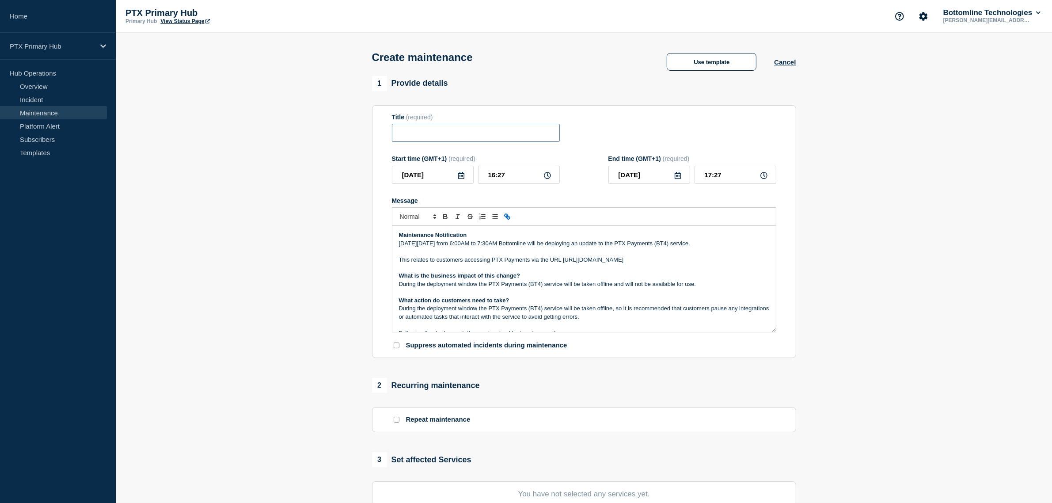
click at [449, 140] on input "Title" at bounding box center [476, 133] width 168 height 18
click at [448, 130] on input "Title" at bounding box center [476, 133] width 168 height 18
paste input "PTX Payments (BT4) - Planned Maintenance - PRODUCTION - WT-48041"
drag, startPoint x: 416, startPoint y: 128, endPoint x: 372, endPoint y: 131, distance: 44.3
click at [342, 127] on section "1 Provide details Title (required) PTX Payments (BT4) - Planned Maintenance - P…" at bounding box center [584, 382] width 937 height 613
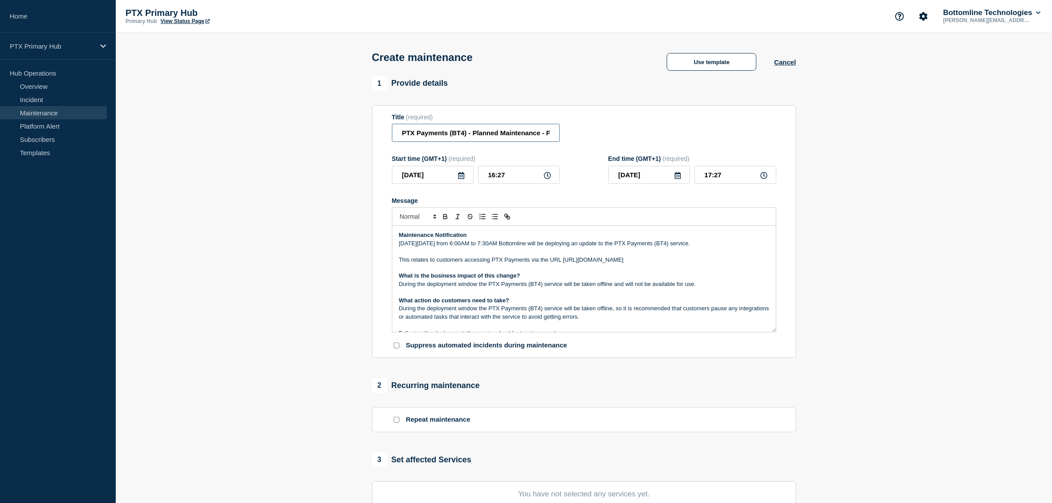
click at [401, 134] on input "PTX Payments (BT4) - Planned Maintenance - PRODUCTION - WT-48041" at bounding box center [476, 133] width 168 height 18
drag, startPoint x: 465, startPoint y: 133, endPoint x: 569, endPoint y: 134, distance: 104.3
click at [579, 133] on div "Title (required) PTX Payments (BT4) - Planned Maintenance - PRODUCTION - WT-480…" at bounding box center [584, 128] width 385 height 29
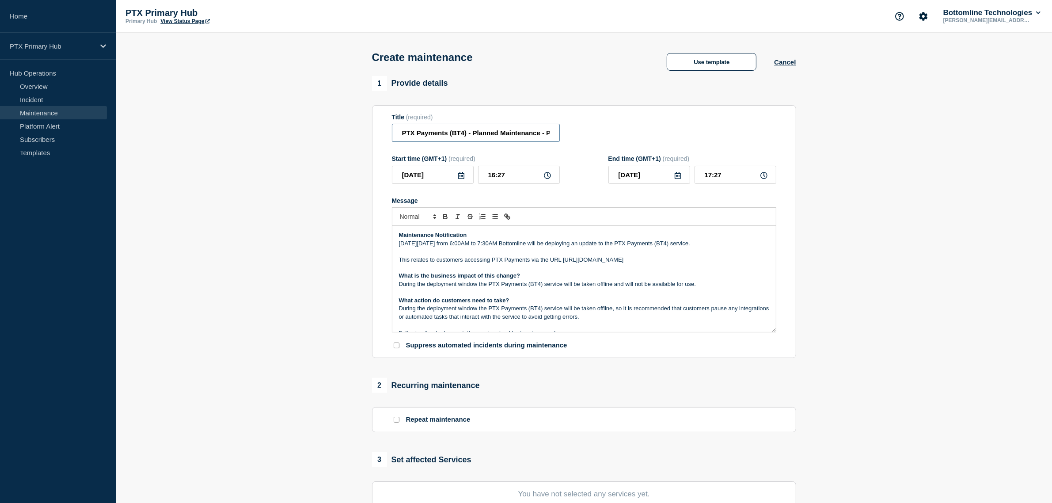
click at [538, 133] on input "PTX Payments (BT4) - Planned Maintenance - PRODUCTION - WT-48041" at bounding box center [476, 133] width 168 height 18
drag, startPoint x: 560, startPoint y: 131, endPoint x: 583, endPoint y: 132, distance: 23.4
click at [611, 124] on div "Title (required) PTX Payments (BT4) - Planned Maintenance - PRODUCTION - WT-480…" at bounding box center [584, 128] width 385 height 29
click at [534, 135] on input "PTX Payments (BT4) - Planned Maintenance - PRODUCTION - WT-48041" at bounding box center [476, 133] width 168 height 18
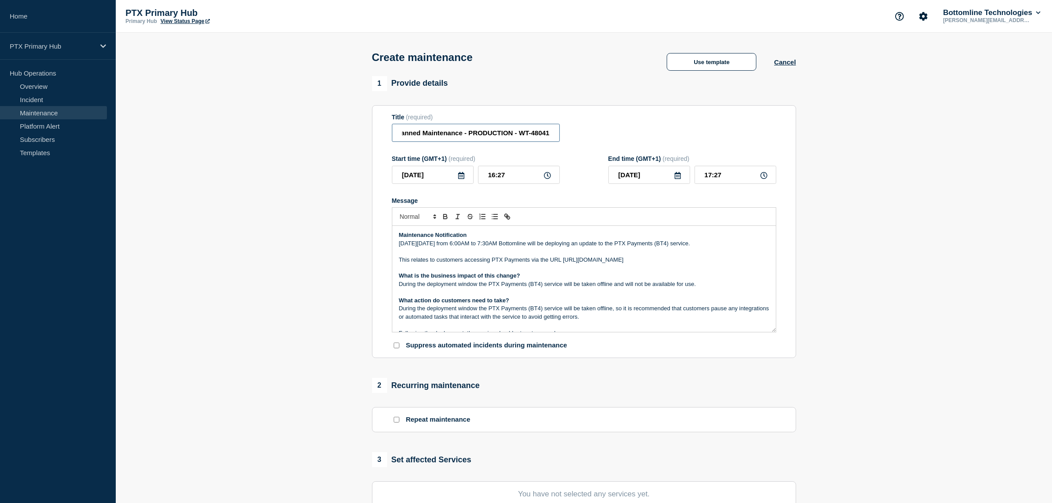
drag, startPoint x: 521, startPoint y: 133, endPoint x: 597, endPoint y: 133, distance: 76.5
click at [597, 133] on div "Title (required) PTX Payments (BT4) - Planned Maintenance - PRODUCTION - WT-480…" at bounding box center [584, 128] width 385 height 29
paste input "59616"
type input "PTX Payments (BT4) - Planned Maintenance - PRODUCTION - WT-59616"
click at [460, 176] on icon at bounding box center [461, 175] width 6 height 7
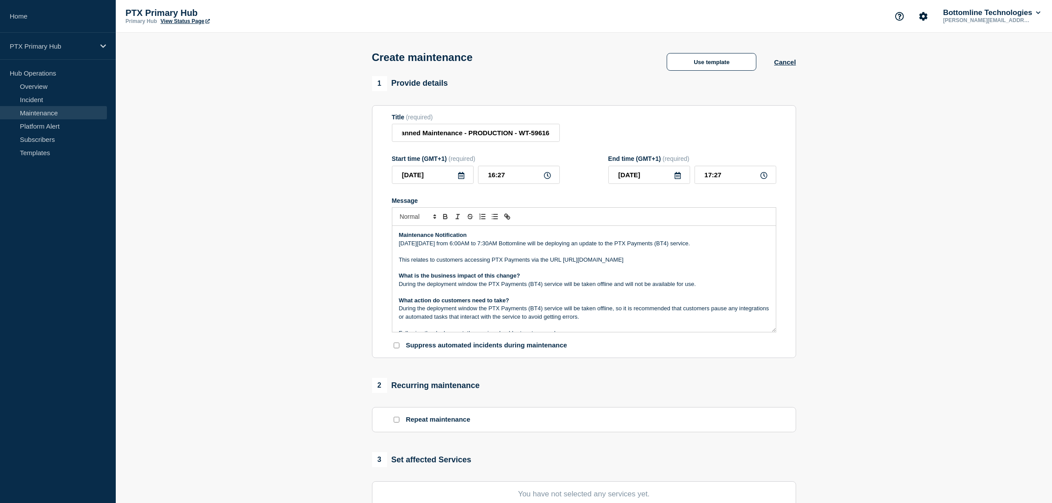
scroll to position [0, 0]
click at [433, 283] on div "30" at bounding box center [432, 286] width 12 height 12
type input "2025-09-30"
drag, startPoint x: 432, startPoint y: 249, endPoint x: 439, endPoint y: 248, distance: 7.1
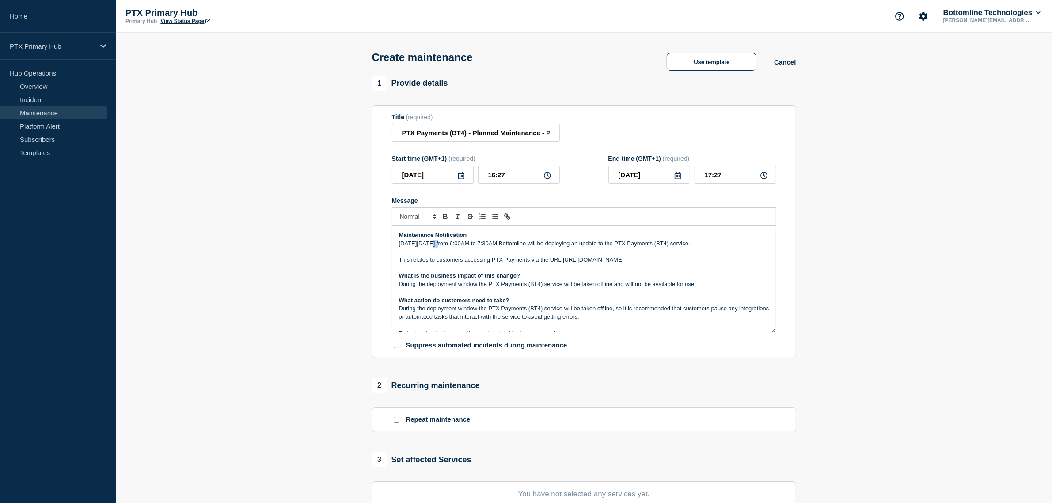
click at [439, 247] on p "[DATE][DATE] from 6:00AM to 7:30AM Bottomline will be deploying an update to th…" at bounding box center [584, 244] width 370 height 8
drag, startPoint x: 462, startPoint y: 247, endPoint x: 443, endPoint y: 246, distance: 19.5
click at [443, 246] on p "On Tuesday 30h January from 6:00AM to 7:30AM Bottomline will be deploying an up…" at bounding box center [584, 244] width 370 height 8
click at [452, 245] on p "On Tuesday 30h Se[t from 6:00AM to 7:30AM Bottomline will be deploying an updat…" at bounding box center [584, 244] width 370 height 8
click at [531, 264] on p "This relates to customers accessing PTX Payments via the URL [URL][DOMAIN_NAME]" at bounding box center [584, 260] width 370 height 8
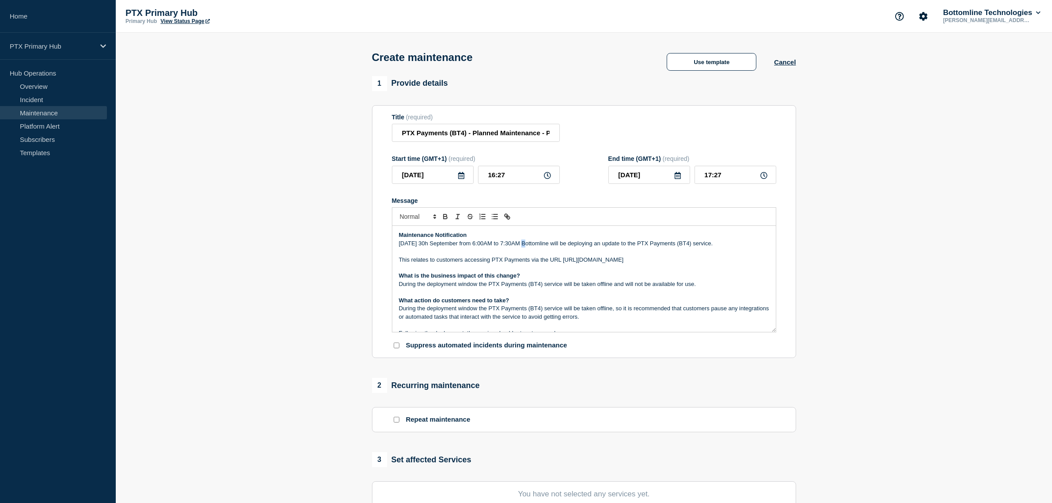
drag, startPoint x: 522, startPoint y: 243, endPoint x: 543, endPoint y: 243, distance: 20.3
click at [523, 243] on p "On Tuesday 30h September from 6:00AM to 7:30AM Bottomline will be deploying an …" at bounding box center [584, 244] width 370 height 8
click at [516, 245] on p "On Tuesday 30h September from 6:00AM to 7:00AM Bottomline will be deploying an …" at bounding box center [584, 244] width 370 height 8
drag, startPoint x: 526, startPoint y: 184, endPoint x: 453, endPoint y: 170, distance: 73.8
click at [453, 170] on div "2025-09-30 16:27" at bounding box center [476, 175] width 168 height 18
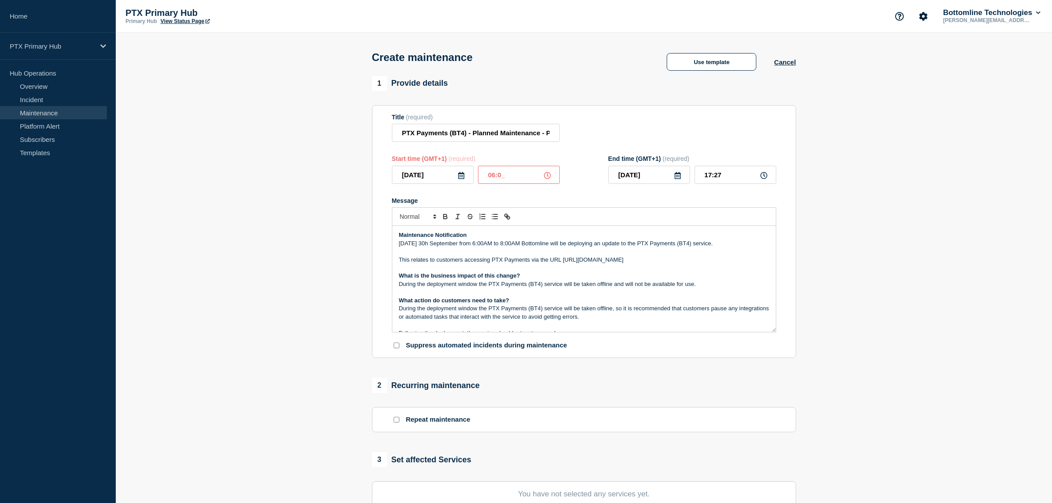
type input "06:00"
drag, startPoint x: 725, startPoint y: 175, endPoint x: 622, endPoint y: 173, distance: 103.0
click at [624, 173] on div "2025-09-30 07:00" at bounding box center [693, 175] width 168 height 18
type input "08:00"
click at [687, 251] on p "Message" at bounding box center [584, 251] width 370 height 8
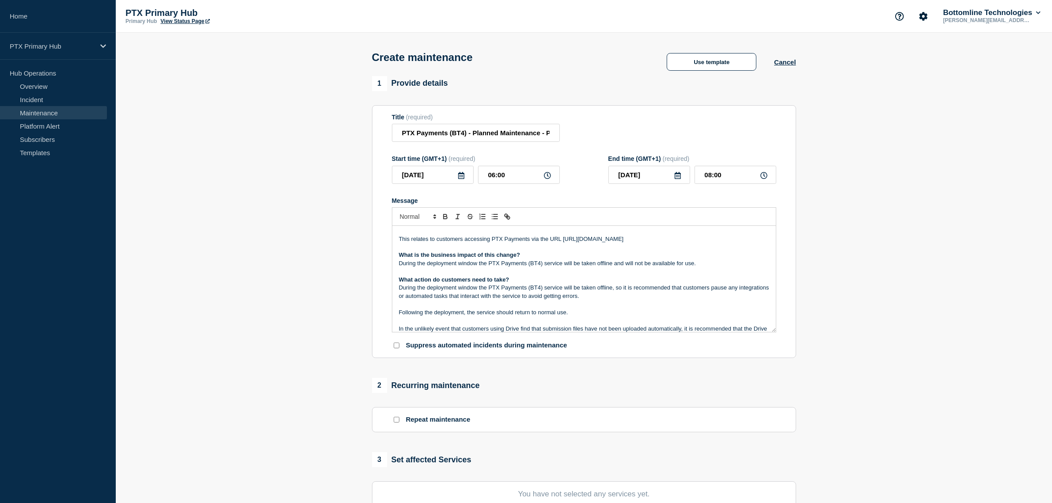
scroll to position [76, 0]
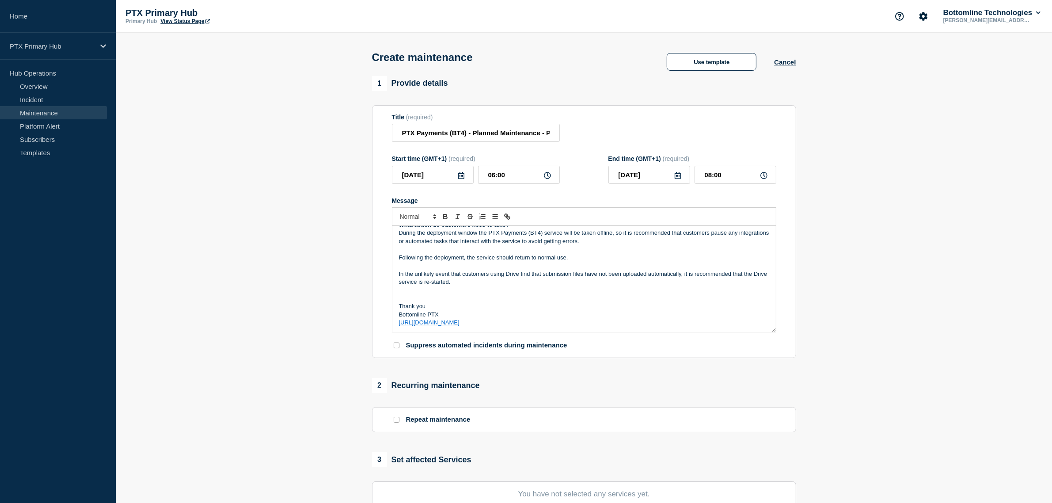
click at [563, 288] on p "Message" at bounding box center [584, 290] width 370 height 8
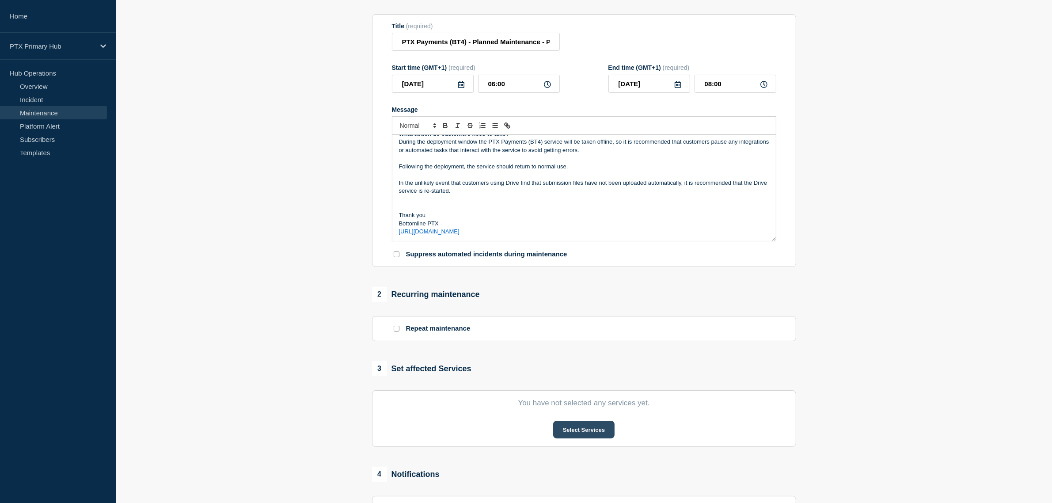
scroll to position [110, 0]
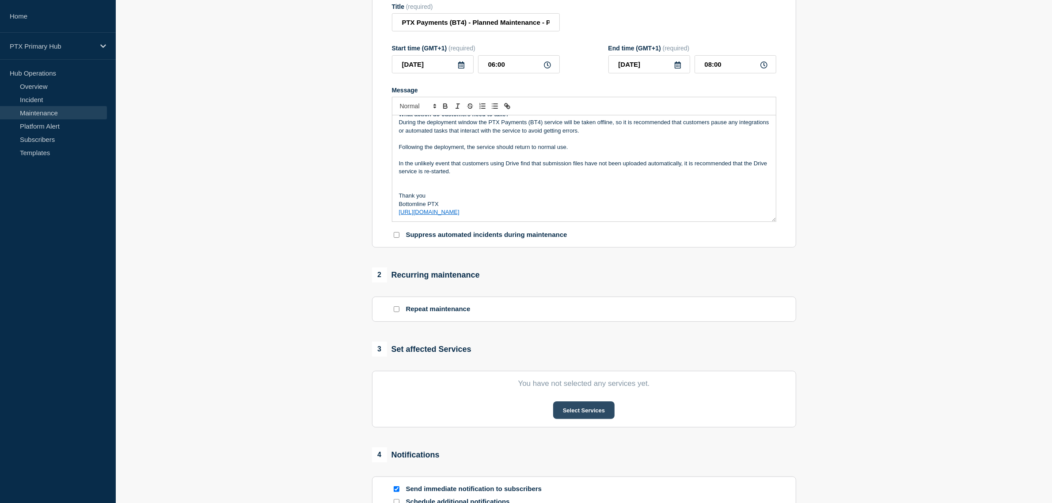
click at [573, 419] on button "Select Services" at bounding box center [583, 410] width 61 height 18
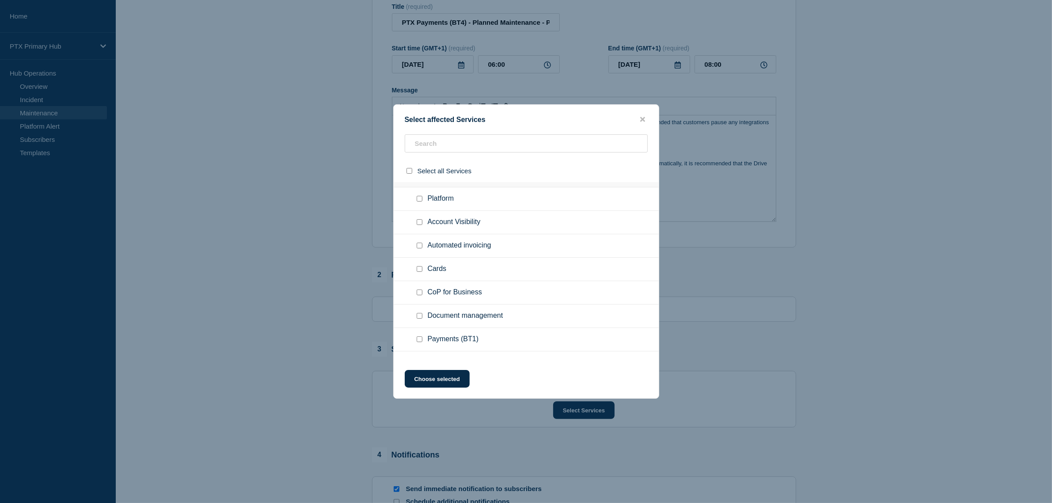
scroll to position [387, 0]
click at [417, 299] on input "Payments (BT4) checkbox" at bounding box center [420, 299] width 6 height 6
checkbox input "true"
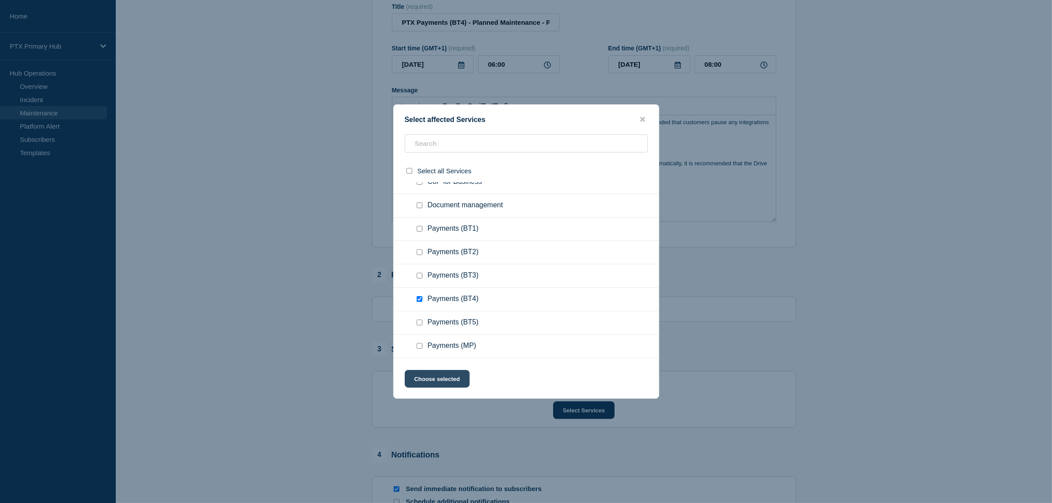
click at [450, 385] on button "Choose selected" at bounding box center [437, 379] width 65 height 18
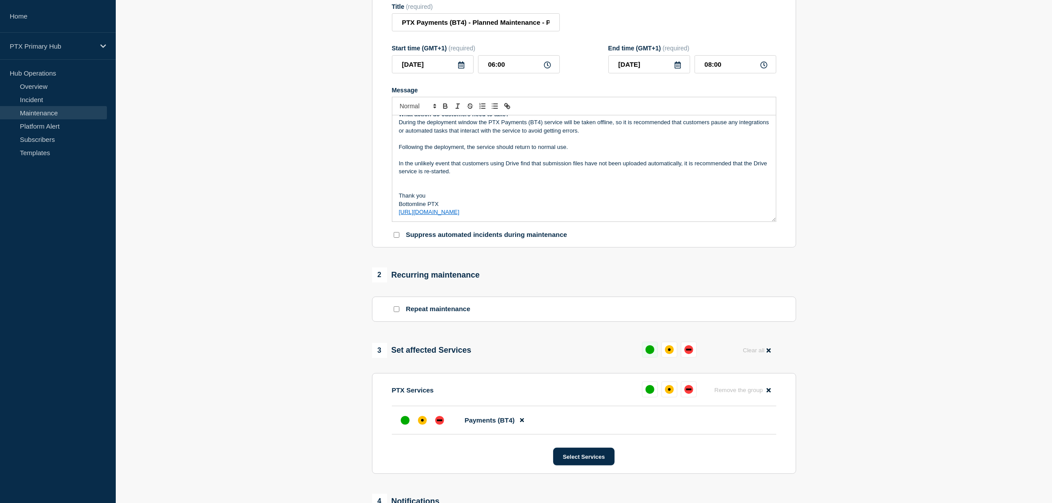
click at [644, 356] on button at bounding box center [650, 350] width 16 height 16
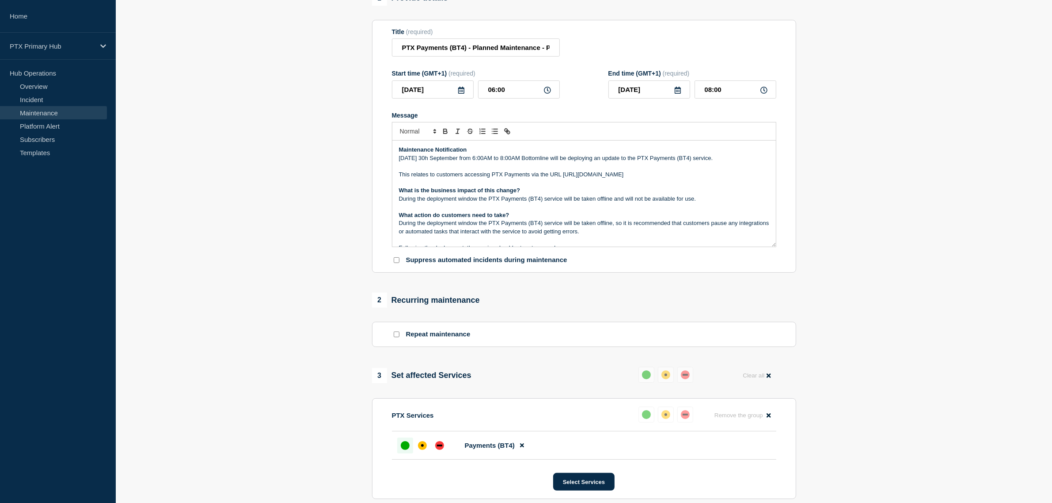
scroll to position [316, 0]
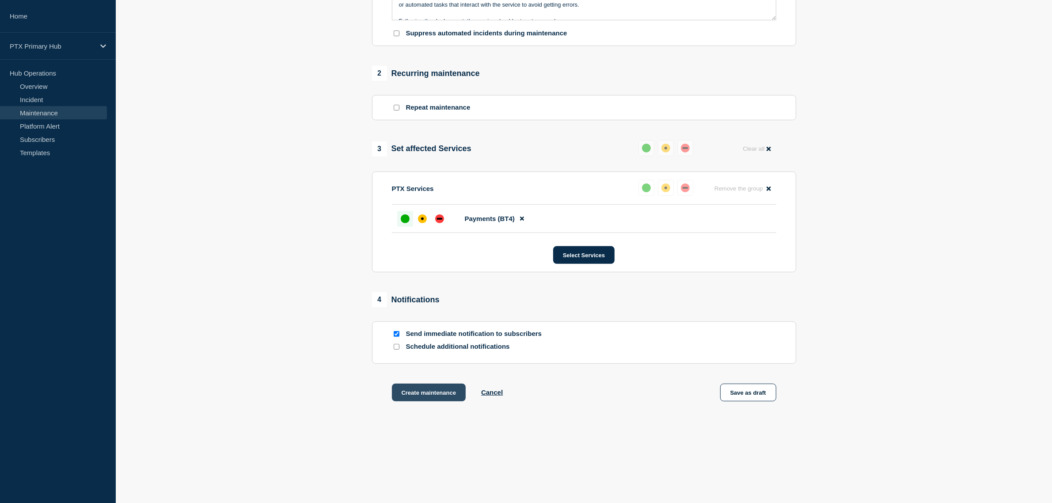
click at [421, 387] on button "Create maintenance" at bounding box center [429, 393] width 74 height 18
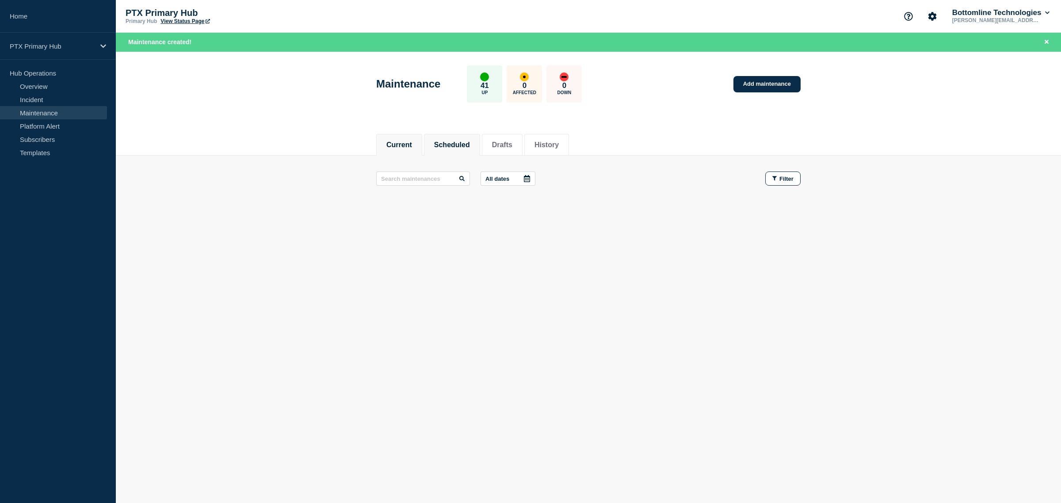
drag, startPoint x: 449, startPoint y: 144, endPoint x: 452, endPoint y: 139, distance: 5.2
click at [452, 141] on button "Scheduled" at bounding box center [452, 145] width 36 height 8
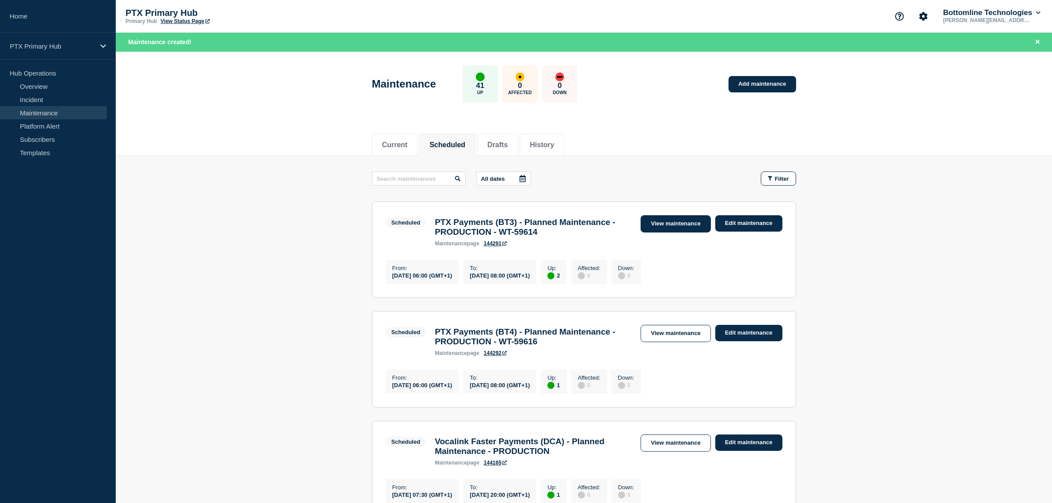
click at [670, 221] on link "View maintenance" at bounding box center [676, 223] width 70 height 17
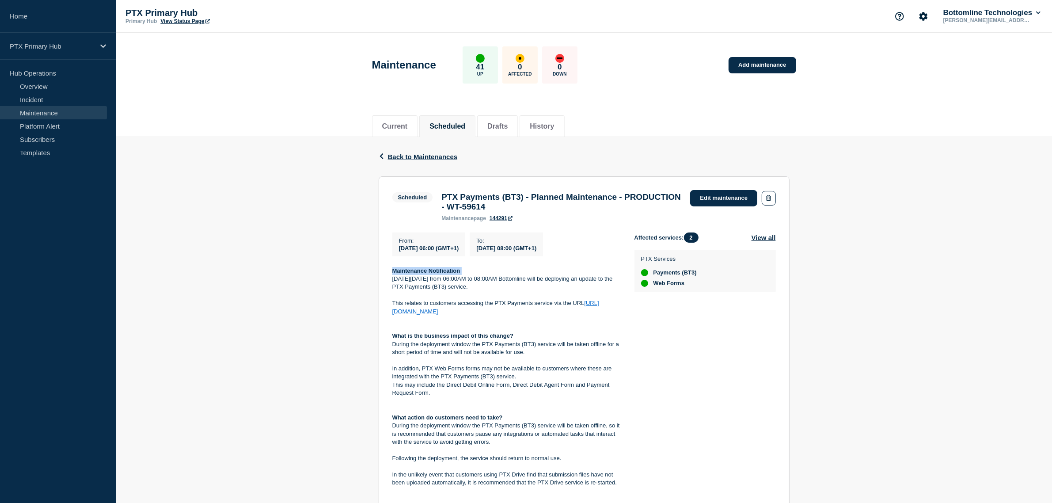
drag, startPoint x: 251, startPoint y: 279, endPoint x: 252, endPoint y: 284, distance: 4.5
click at [252, 284] on div "Back Back to Maintenances Scheduled PTX Payments (BT3) - Planned Maintenance - …" at bounding box center [584, 377] width 937 height 480
click at [175, 183] on div "Back Back to Maintenances Scheduled PTX Payments (BT3) - Planned Maintenance - …" at bounding box center [584, 377] width 937 height 480
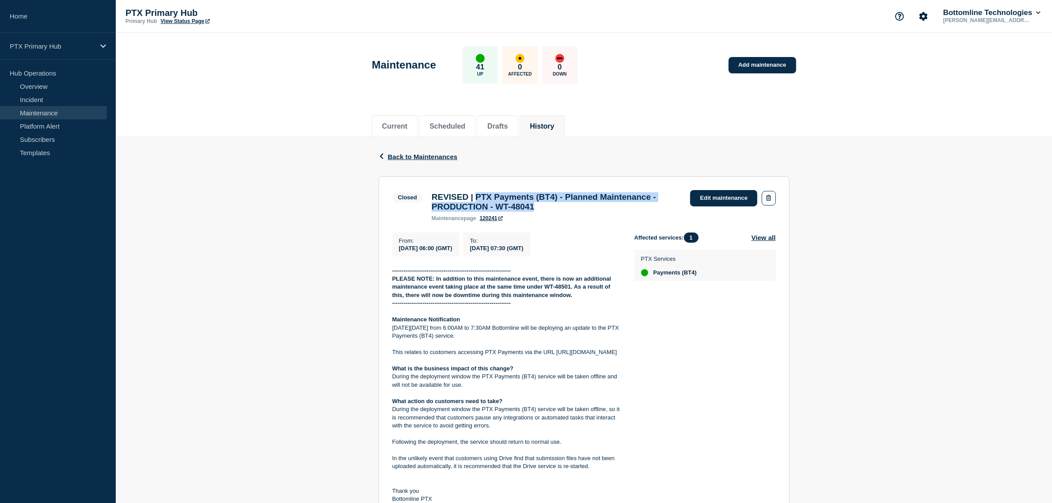
drag, startPoint x: 619, startPoint y: 210, endPoint x: 481, endPoint y: 199, distance: 138.3
click at [481, 199] on h3 "REVISED | PTX Payments (BT4) - Planned Maintenance - PRODUCTION - WT-48041" at bounding box center [557, 201] width 250 height 19
copy h3 "PTX Payments (BT4) - Planned Maintenance - PRODUCTION - WT-48041"
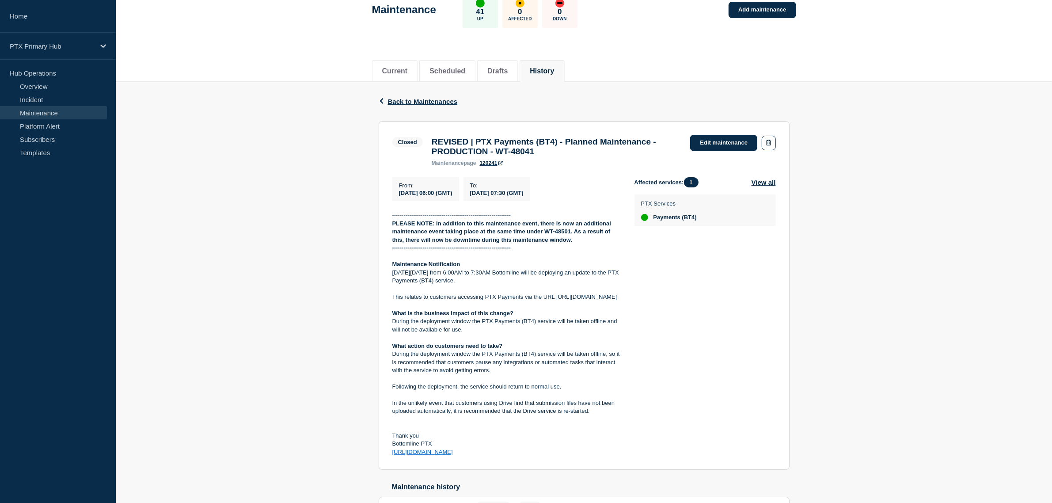
click at [267, 140] on div "Back Back to Maintenances Closed REVISED | PTX Payments (BT4) - Planned Mainten…" at bounding box center [584, 325] width 937 height 487
